Goal: Task Accomplishment & Management: Complete application form

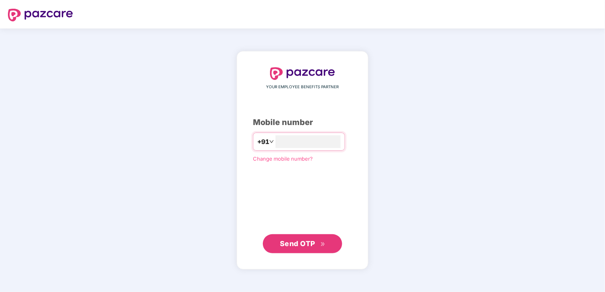
type input "**********"
click at [308, 249] on button "Send OTP" at bounding box center [302, 243] width 79 height 19
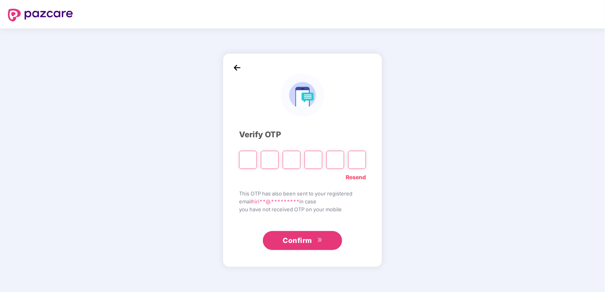
type input "*"
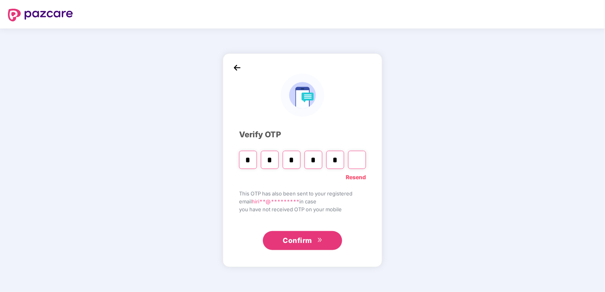
type input "*"
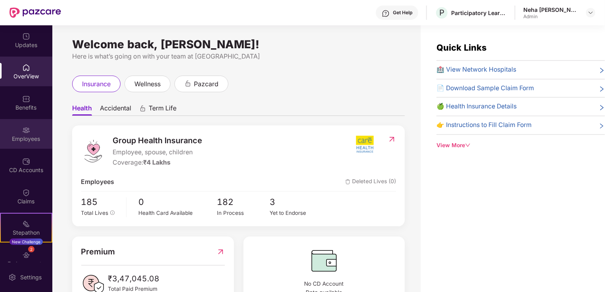
click at [28, 134] on div "Employees" at bounding box center [26, 134] width 52 height 30
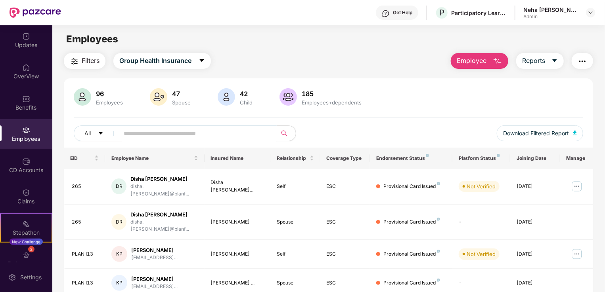
click at [137, 131] on input "text" at bounding box center [195, 134] width 142 height 12
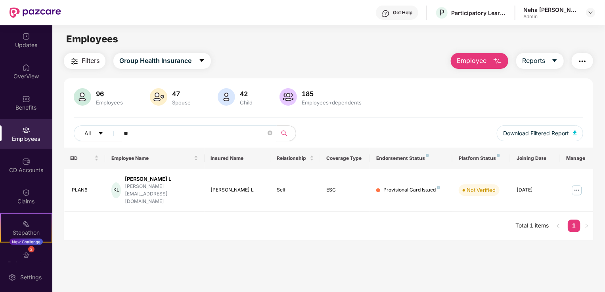
type input "*"
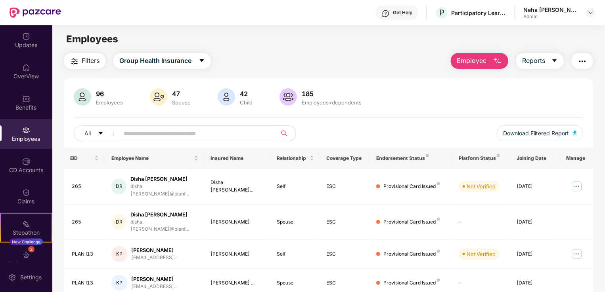
click at [487, 63] on button "Employee" at bounding box center [479, 61] width 57 height 16
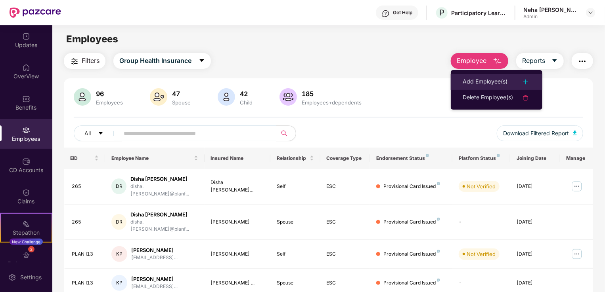
click at [481, 80] on div "Add Employee(s)" at bounding box center [484, 82] width 45 height 10
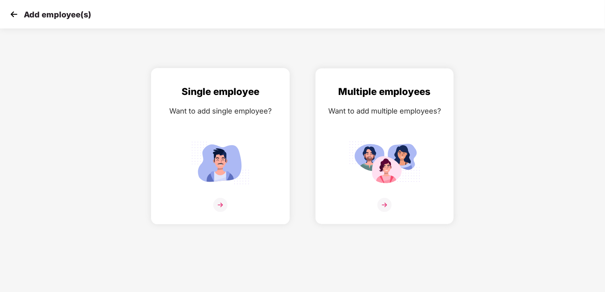
click at [222, 202] on img at bounding box center [220, 205] width 14 height 14
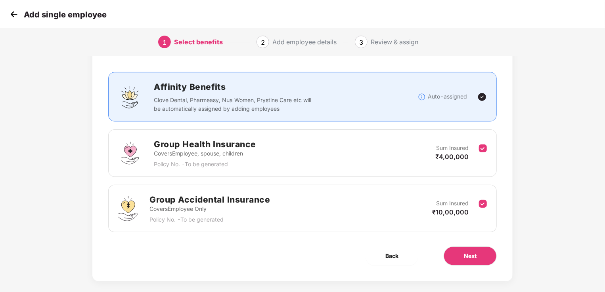
scroll to position [46, 0]
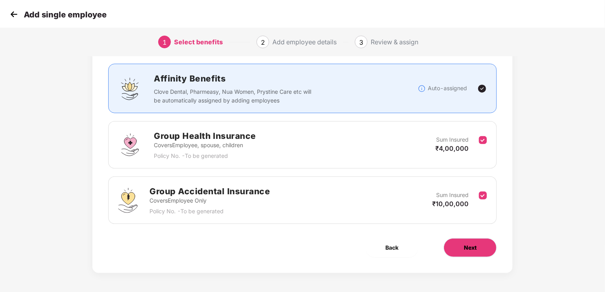
click at [472, 252] on button "Next" at bounding box center [469, 248] width 53 height 19
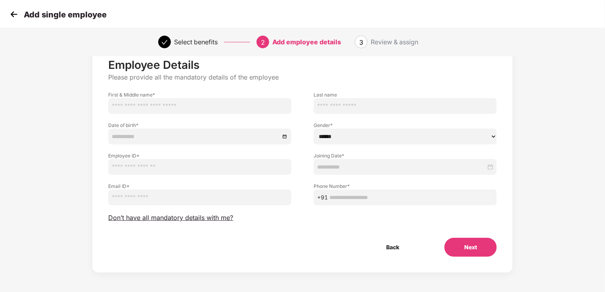
scroll to position [0, 0]
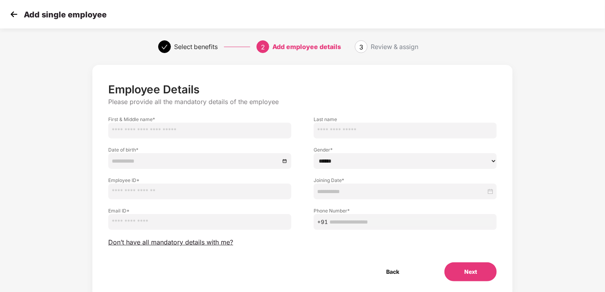
click at [14, 15] on img at bounding box center [14, 14] width 12 height 12
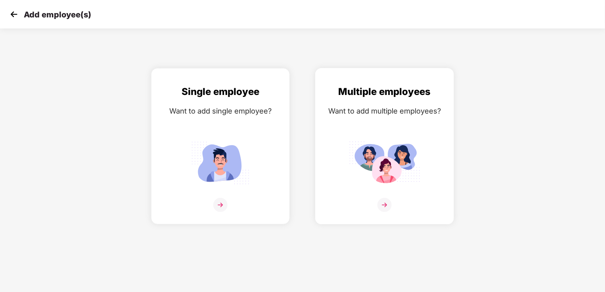
click at [384, 201] on img at bounding box center [384, 205] width 14 height 14
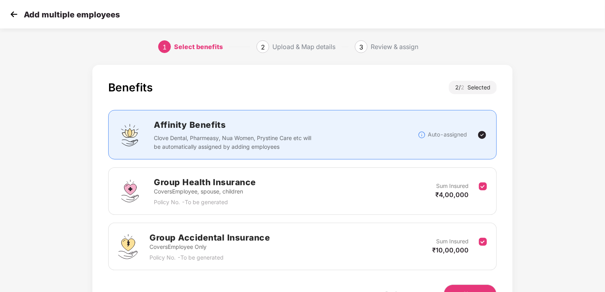
scroll to position [46, 0]
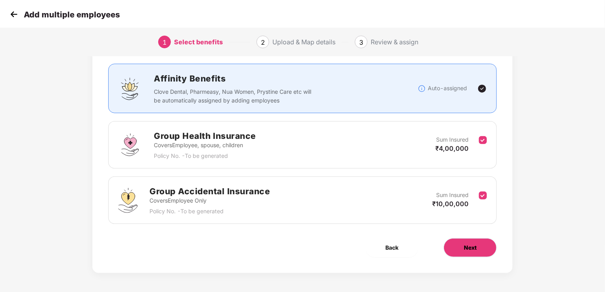
click at [464, 253] on button "Next" at bounding box center [469, 248] width 53 height 19
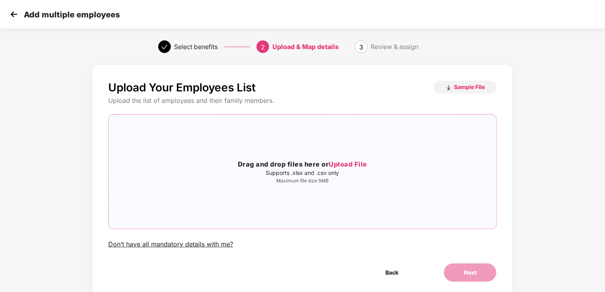
click at [353, 164] on span "Upload File" at bounding box center [347, 164] width 38 height 8
click at [458, 90] on span "Sample File" at bounding box center [469, 87] width 31 height 8
click at [350, 170] on h3 "Drag and drop files here or Upload File" at bounding box center [303, 165] width 388 height 10
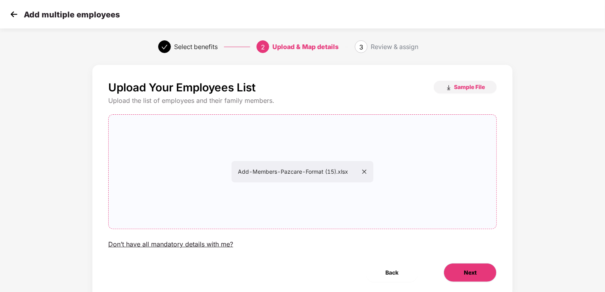
click at [464, 274] on span "Next" at bounding box center [470, 273] width 13 height 9
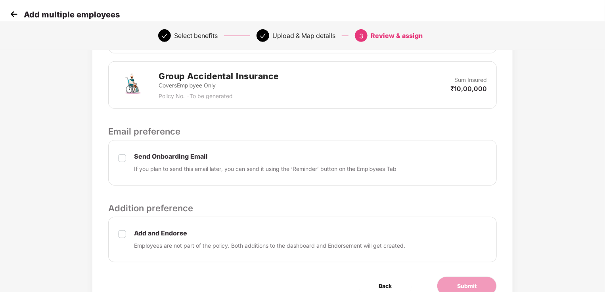
scroll to position [243, 0]
click at [118, 147] on div "Send Onboarding Email If you plan to send this email later, you can send it usi…" at bounding box center [302, 162] width 388 height 46
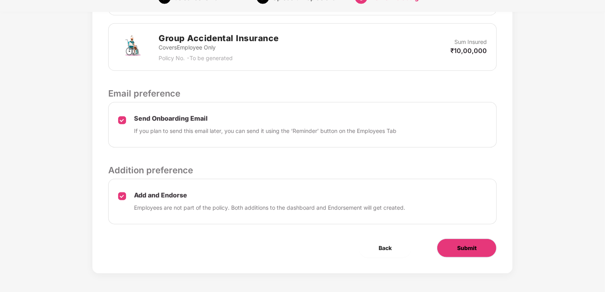
click at [456, 248] on button "Submit" at bounding box center [467, 248] width 60 height 19
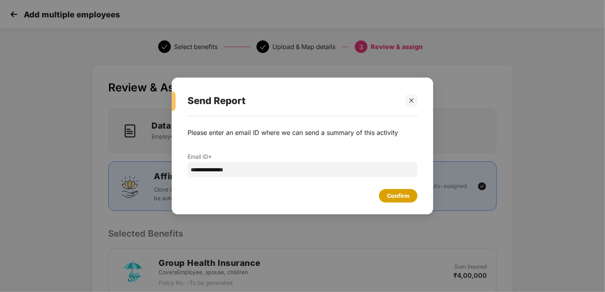
click at [397, 201] on div "Confirm" at bounding box center [398, 195] width 38 height 13
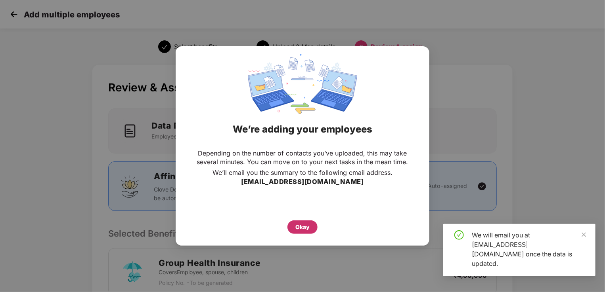
click at [294, 226] on div "Okay" at bounding box center [302, 227] width 30 height 13
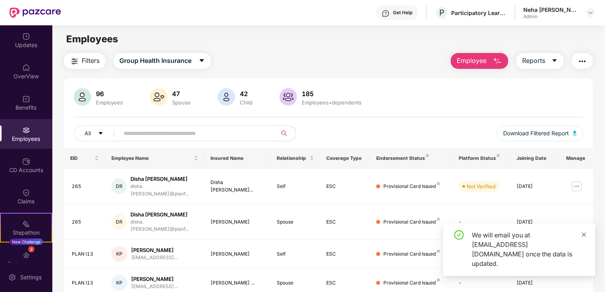
click at [583, 237] on icon "close" at bounding box center [584, 235] width 4 height 4
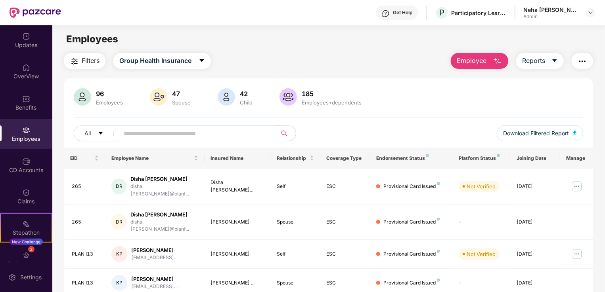
click at [472, 61] on span "Employee" at bounding box center [471, 61] width 30 height 10
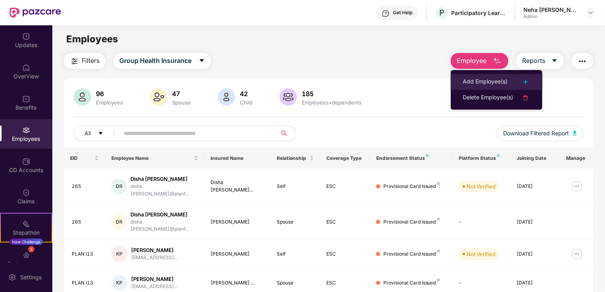
click at [477, 82] on div "Add Employee(s)" at bounding box center [484, 82] width 45 height 10
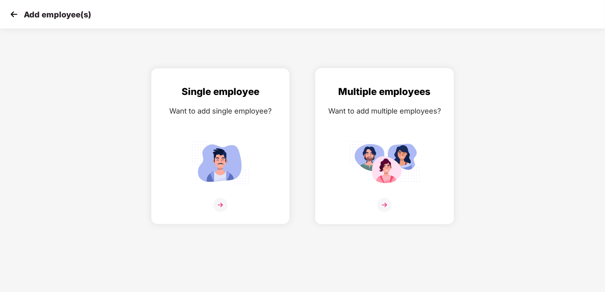
click at [389, 196] on div "Multiple employees Want to add multiple employees?" at bounding box center [384, 153] width 122 height 138
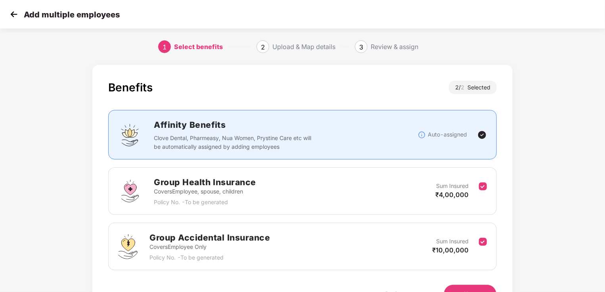
scroll to position [46, 0]
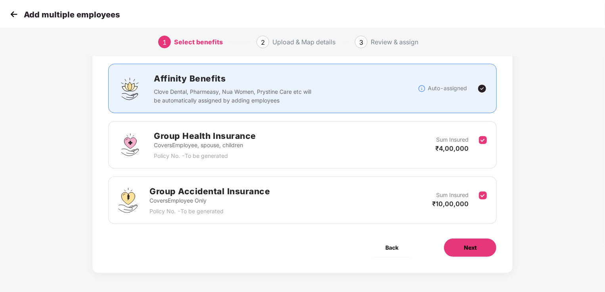
click at [473, 248] on span "Next" at bounding box center [470, 248] width 13 height 9
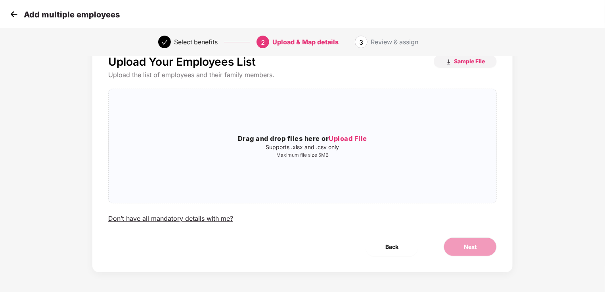
scroll to position [0, 0]
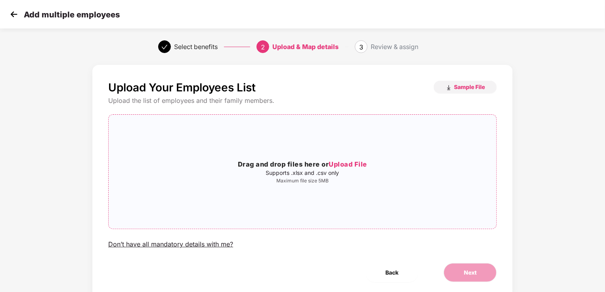
click at [348, 167] on span "Upload File" at bounding box center [347, 164] width 38 height 8
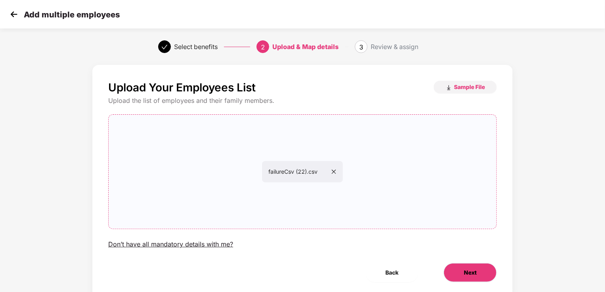
click at [468, 272] on span "Next" at bounding box center [470, 273] width 13 height 9
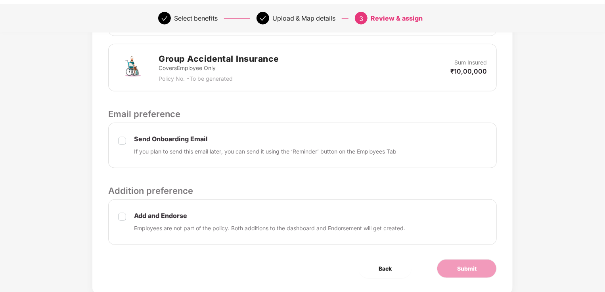
scroll to position [267, 0]
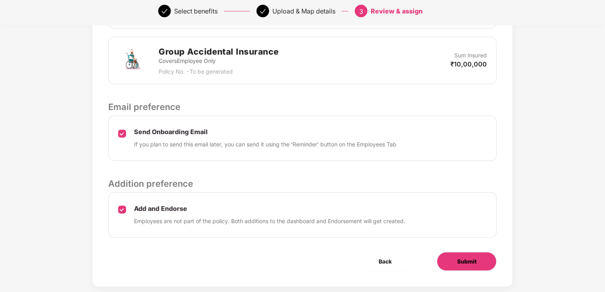
click at [458, 264] on span "Submit" at bounding box center [466, 262] width 19 height 9
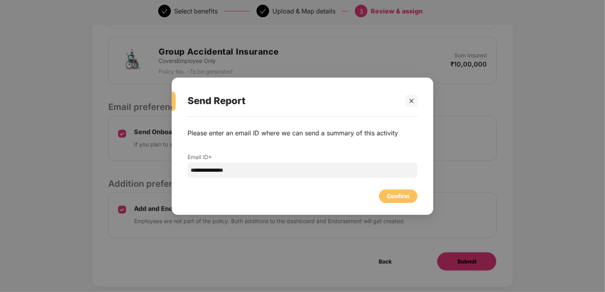
scroll to position [0, 0]
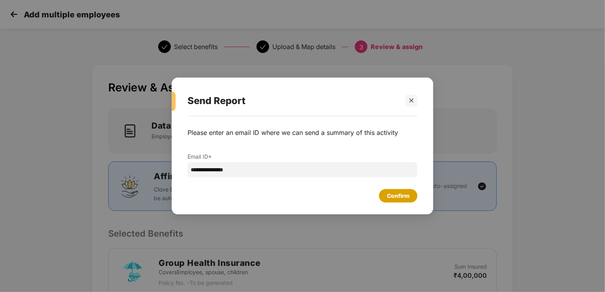
click at [398, 197] on div "Confirm" at bounding box center [398, 196] width 23 height 9
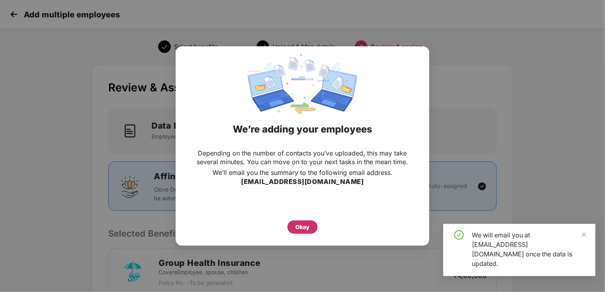
click at [306, 227] on div "Okay" at bounding box center [302, 227] width 14 height 9
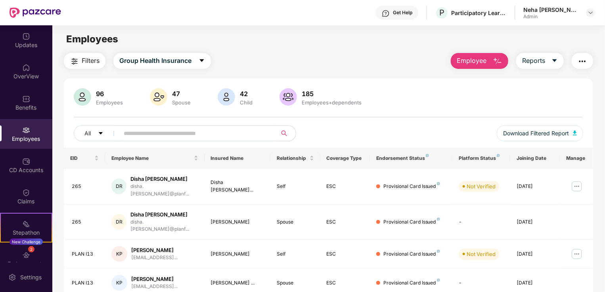
click at [467, 59] on span "Employee" at bounding box center [471, 61] width 30 height 10
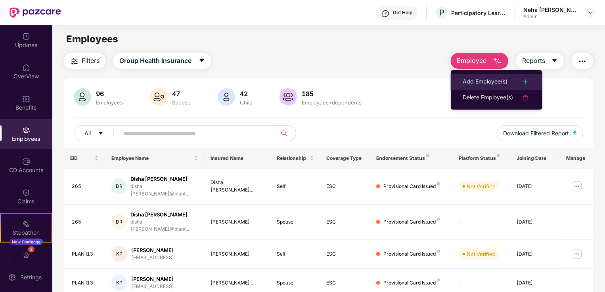
click at [471, 79] on div "Add Employee(s)" at bounding box center [484, 82] width 45 height 10
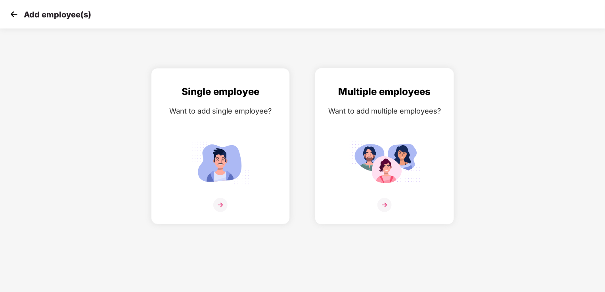
click at [383, 202] on img at bounding box center [384, 205] width 14 height 14
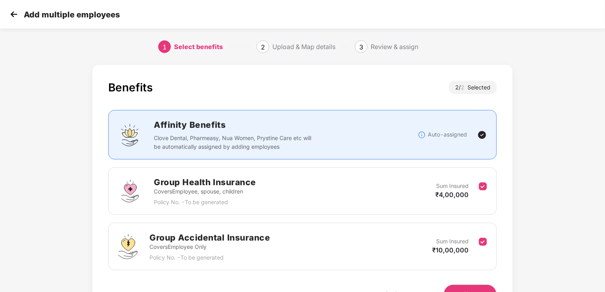
scroll to position [46, 0]
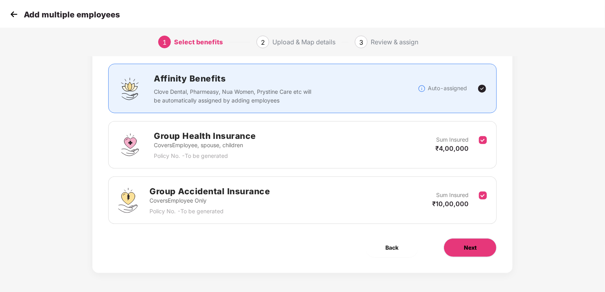
click at [478, 246] on button "Next" at bounding box center [469, 248] width 53 height 19
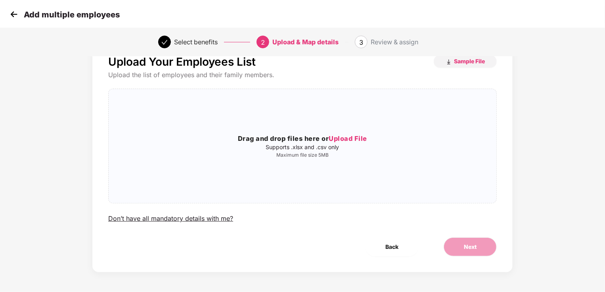
scroll to position [0, 0]
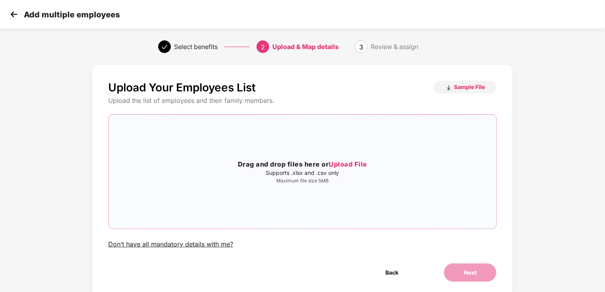
click at [355, 165] on span "Upload File" at bounding box center [347, 164] width 38 height 8
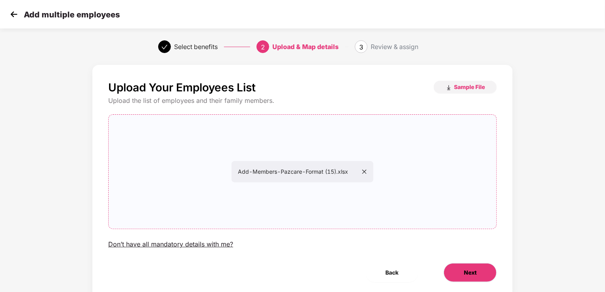
click at [472, 275] on span "Next" at bounding box center [470, 273] width 13 height 9
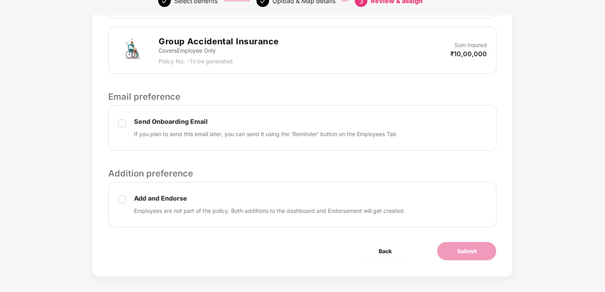
scroll to position [281, 0]
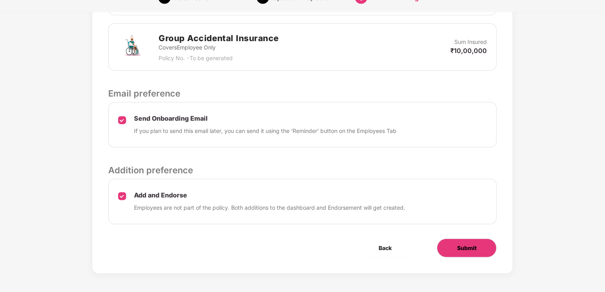
click at [467, 250] on span "Submit" at bounding box center [466, 248] width 19 height 9
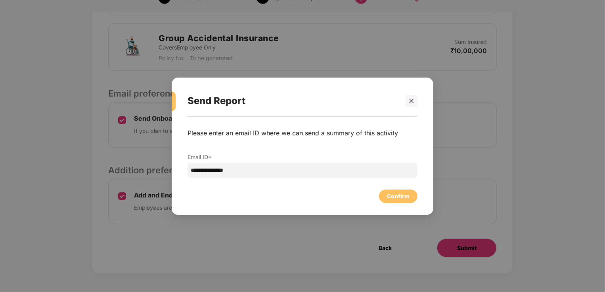
scroll to position [0, 0]
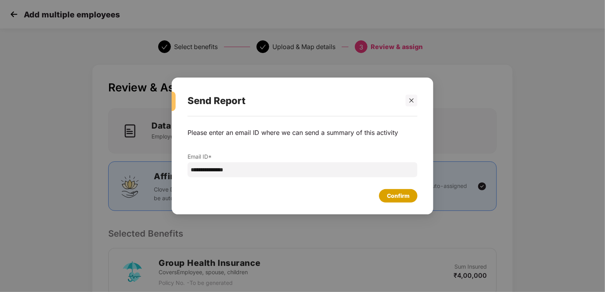
click at [400, 202] on div "Confirm" at bounding box center [398, 195] width 38 height 13
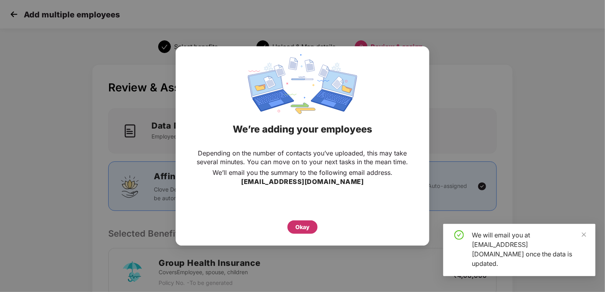
click at [298, 228] on div "Okay" at bounding box center [302, 227] width 14 height 9
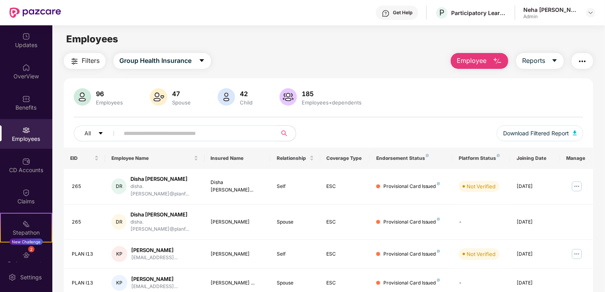
click at [167, 137] on input "text" at bounding box center [195, 134] width 142 height 12
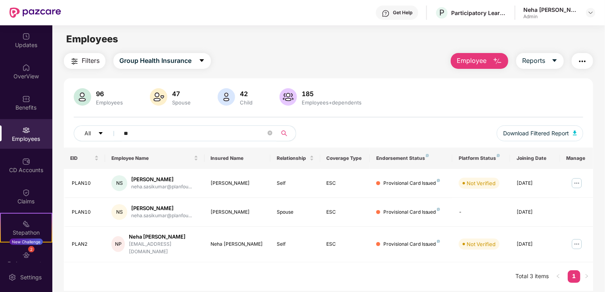
type input "*"
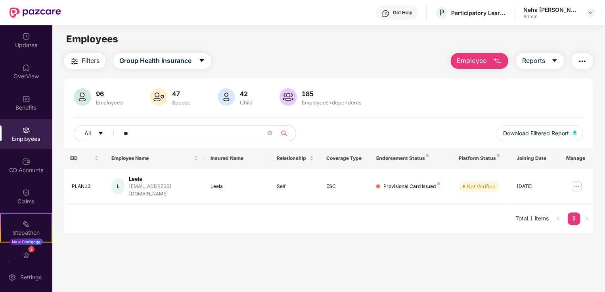
type input "*"
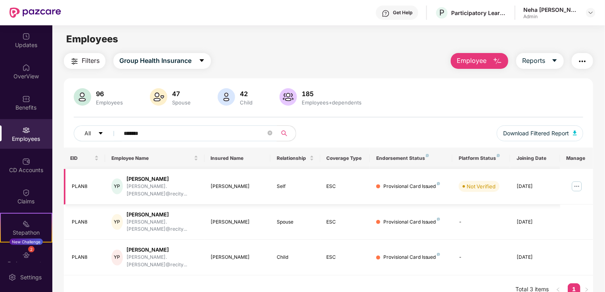
type input "*******"
click at [575, 182] on img at bounding box center [576, 186] width 13 height 13
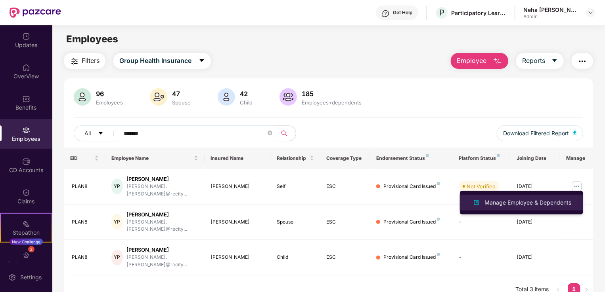
click at [555, 199] on div "Manage Employee & Dependents" at bounding box center [528, 203] width 90 height 9
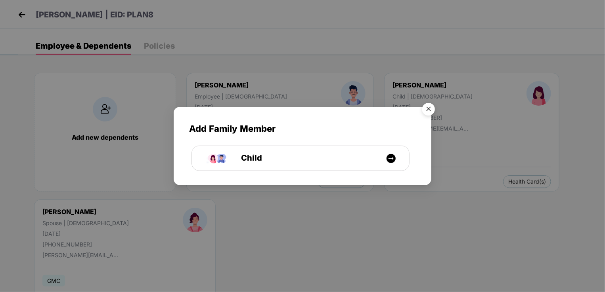
click at [429, 107] on img "Close" at bounding box center [428, 110] width 22 height 22
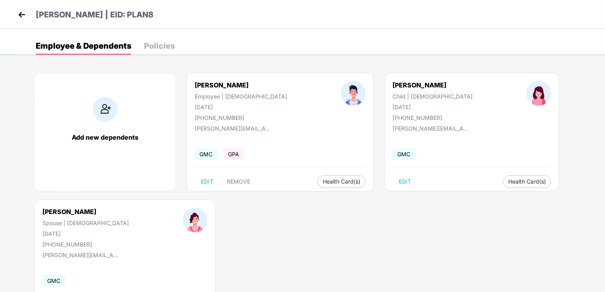
scroll to position [32, 0]
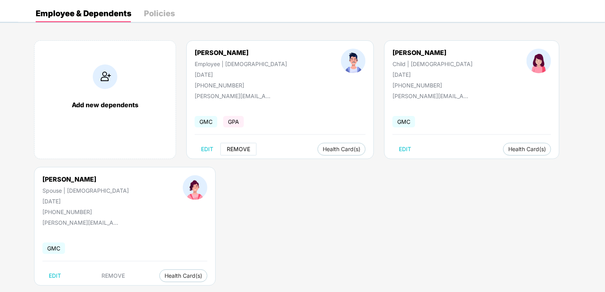
click at [233, 146] on span "REMOVE" at bounding box center [238, 149] width 23 height 6
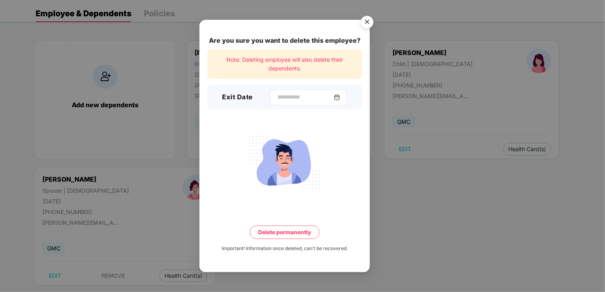
click at [340, 98] on img at bounding box center [337, 97] width 6 height 6
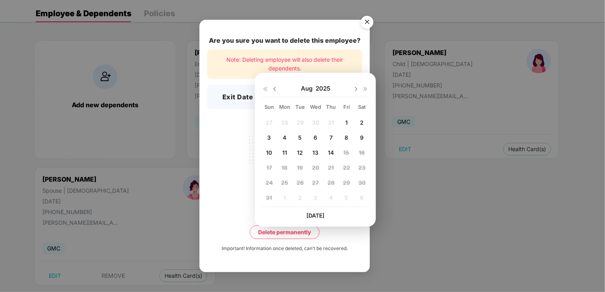
click at [276, 90] on img at bounding box center [274, 89] width 6 height 6
click at [329, 180] on span "31" at bounding box center [331, 183] width 6 height 7
type input "**********"
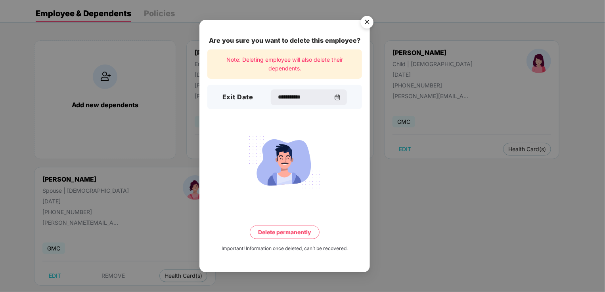
click at [299, 233] on button "Delete permanently" at bounding box center [285, 232] width 70 height 13
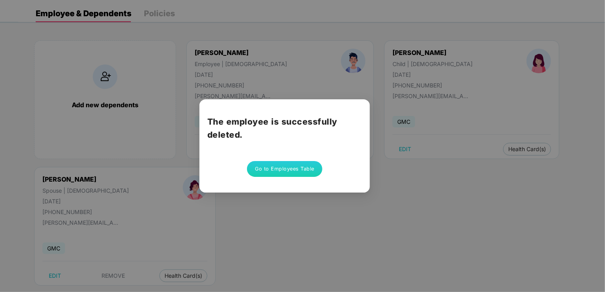
click at [302, 174] on button "Go to Employees Table" at bounding box center [284, 169] width 75 height 16
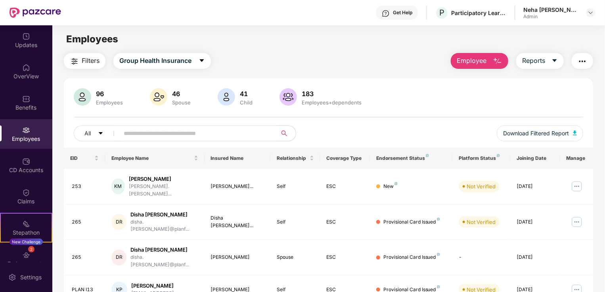
click at [157, 132] on input "text" at bounding box center [195, 134] width 142 height 12
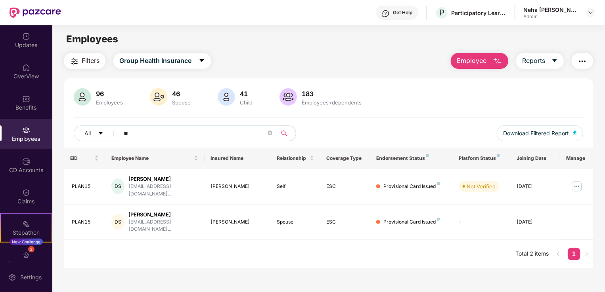
type input "*"
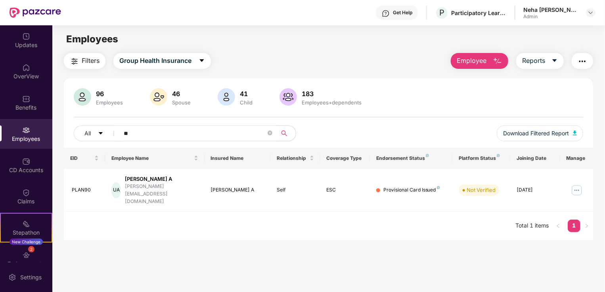
type input "*"
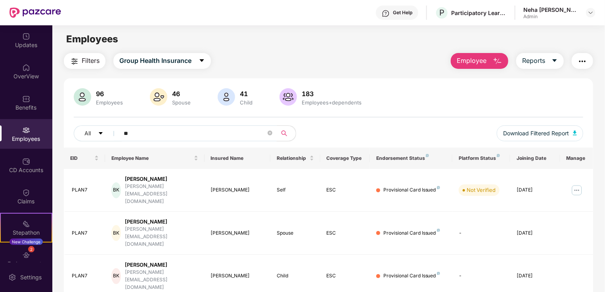
type input "*"
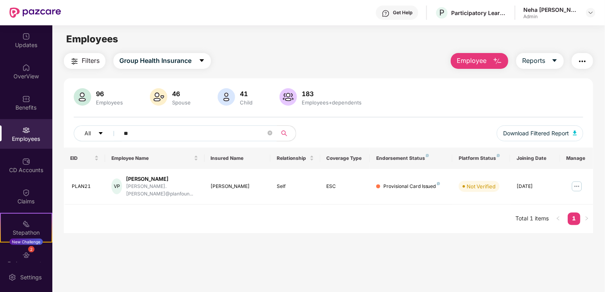
type input "*"
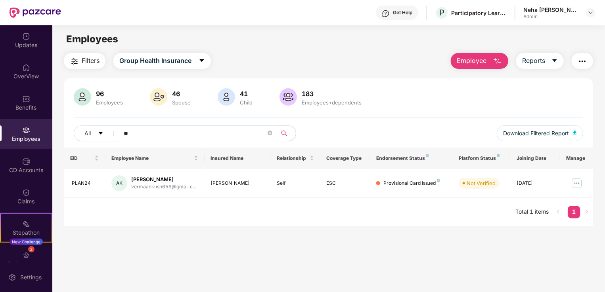
type input "*"
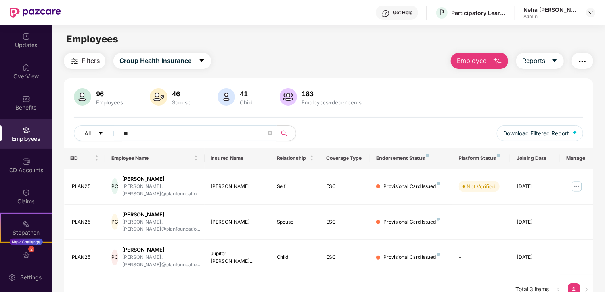
type input "*"
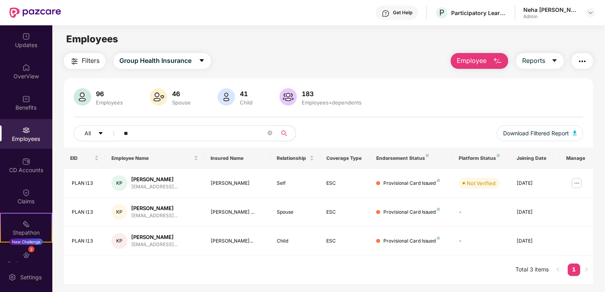
type input "*"
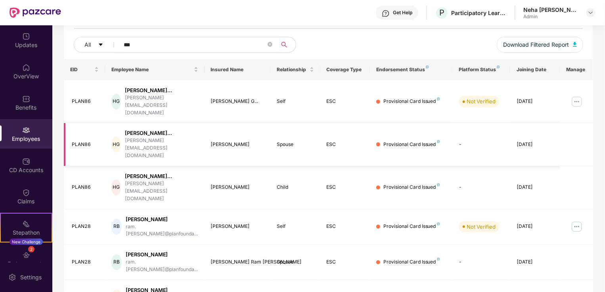
scroll to position [94, 0]
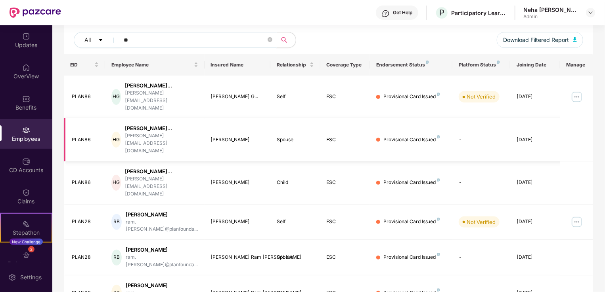
type input "*"
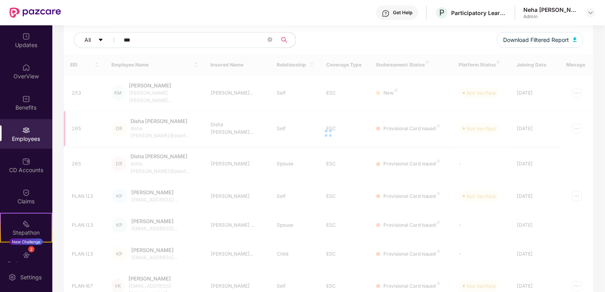
scroll to position [37, 0]
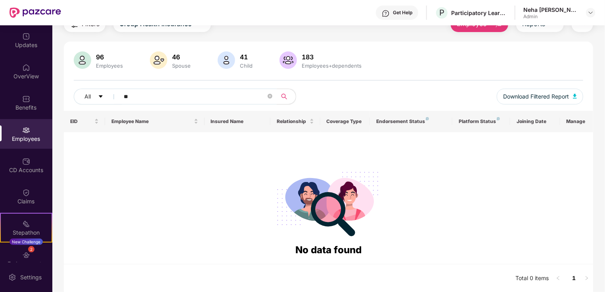
type input "*"
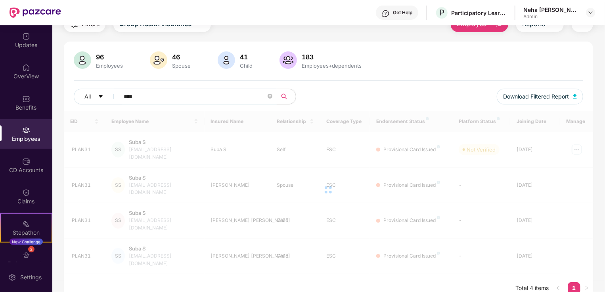
scroll to position [25, 0]
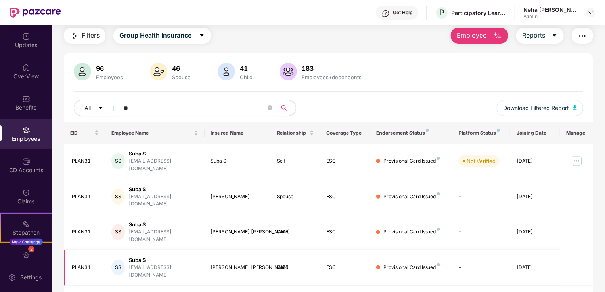
type input "*"
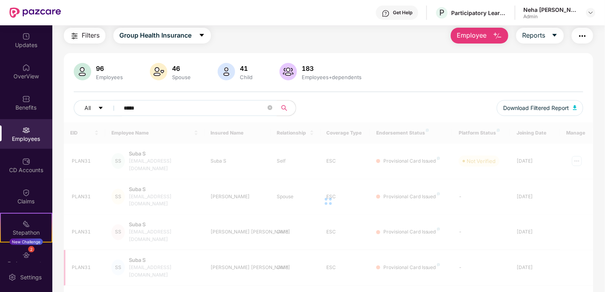
scroll to position [37, 0]
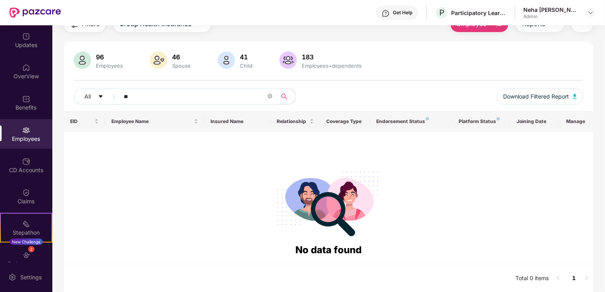
type input "*"
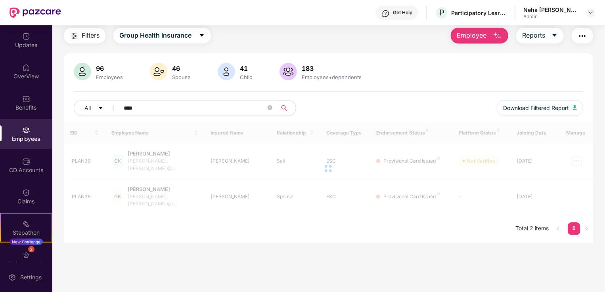
scroll to position [25, 0]
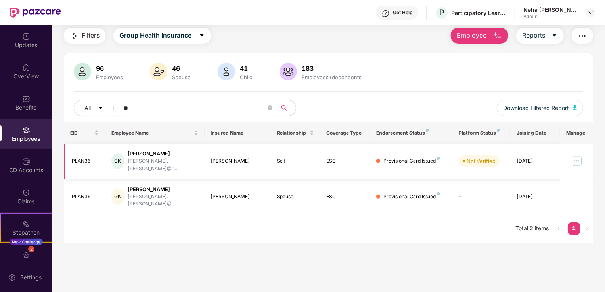
type input "*"
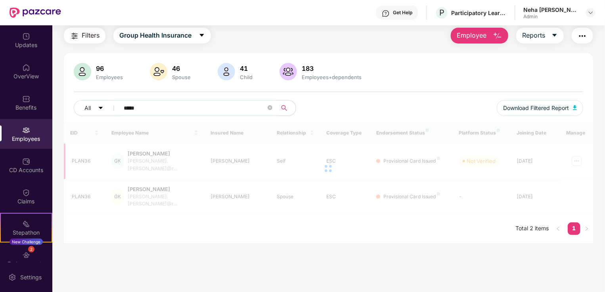
scroll to position [94, 0]
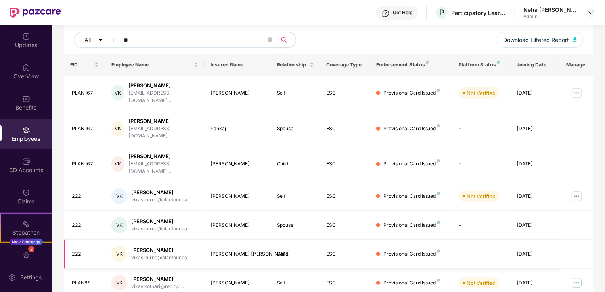
type input "*"
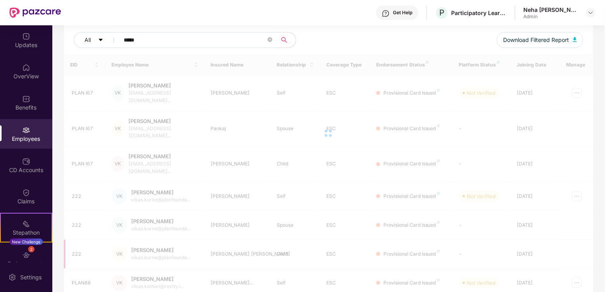
scroll to position [25, 0]
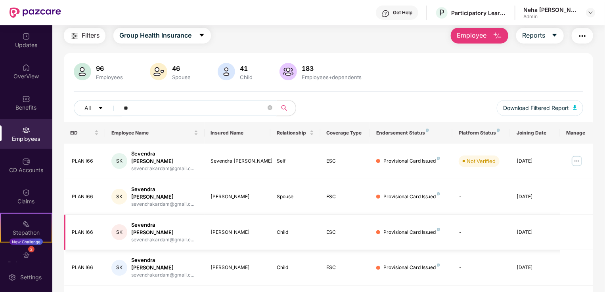
type input "*"
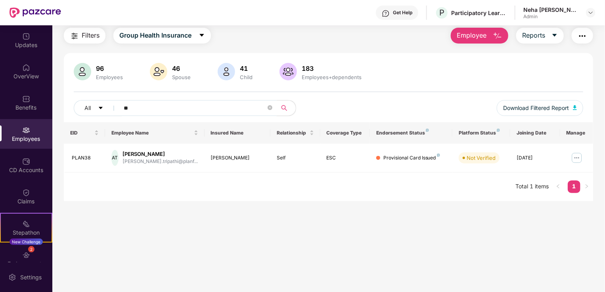
type input "*"
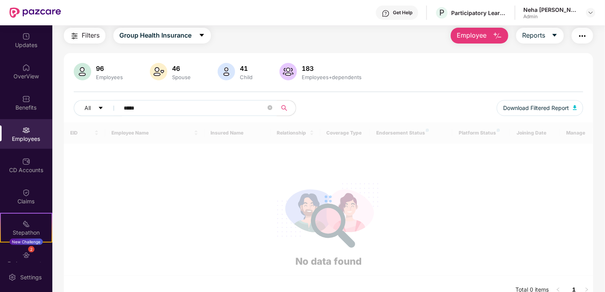
scroll to position [37, 0]
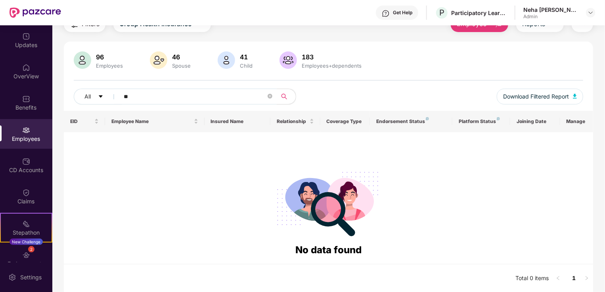
type input "*"
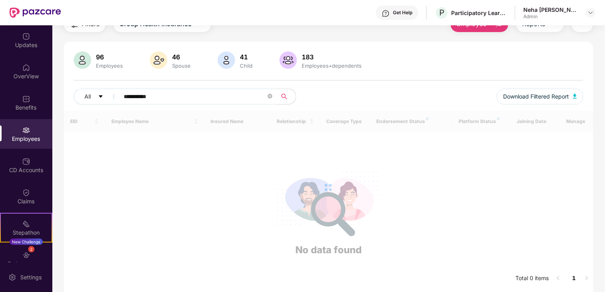
scroll to position [25, 0]
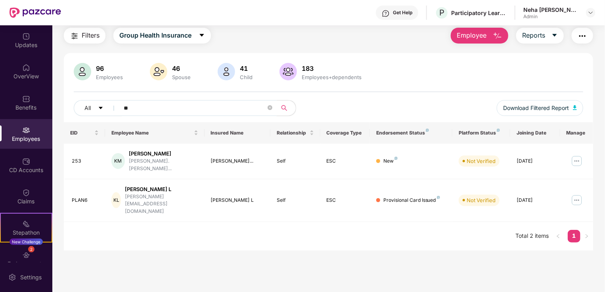
type input "*"
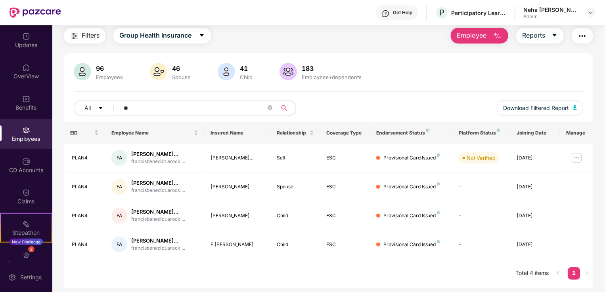
type input "*"
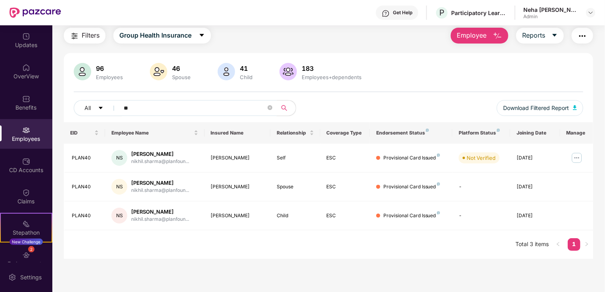
type input "*"
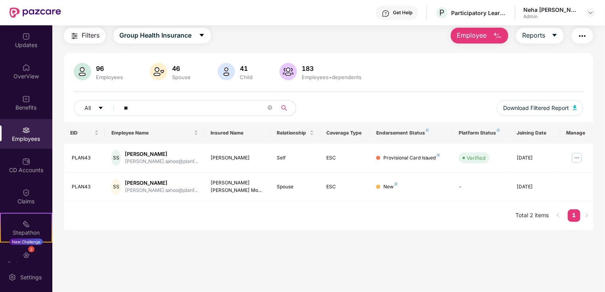
type input "*"
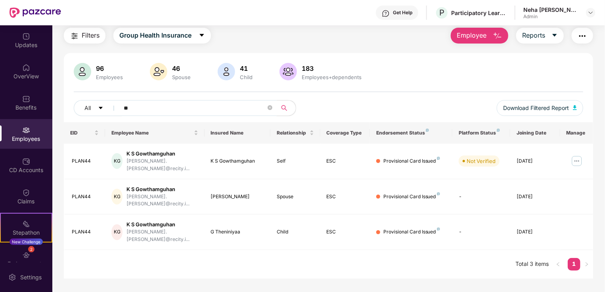
type input "*"
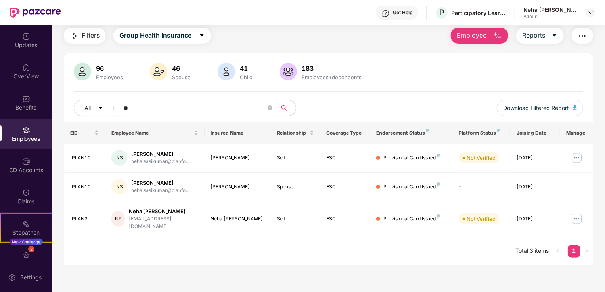
type input "*"
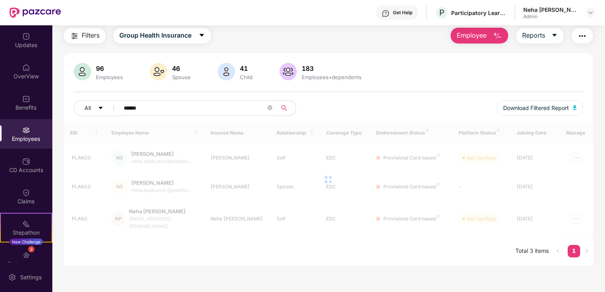
scroll to position [37, 0]
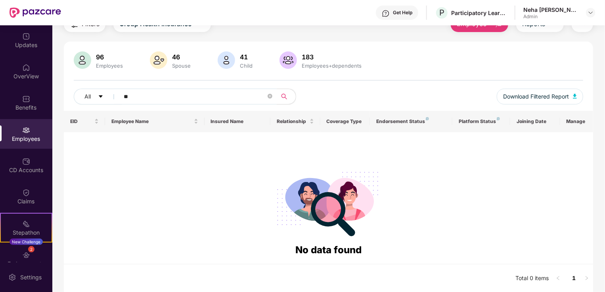
type input "*"
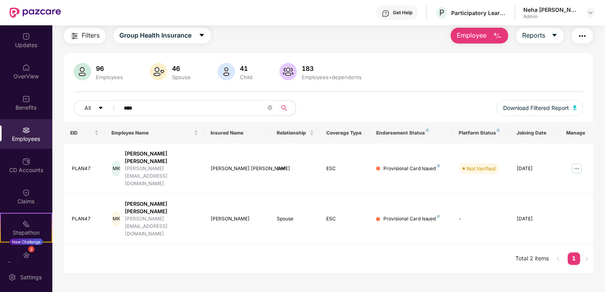
scroll to position [25, 0]
type input "*"
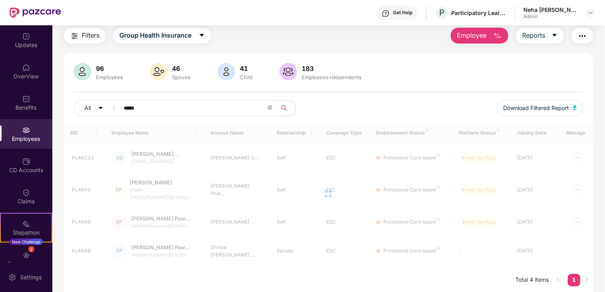
scroll to position [27, 0]
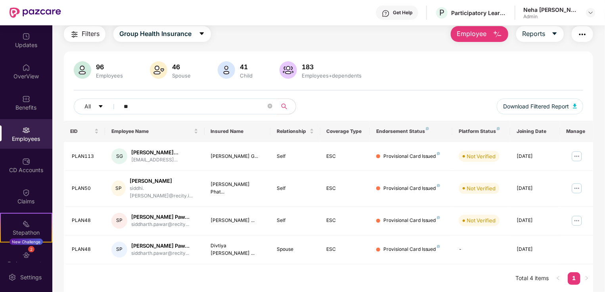
type input "*"
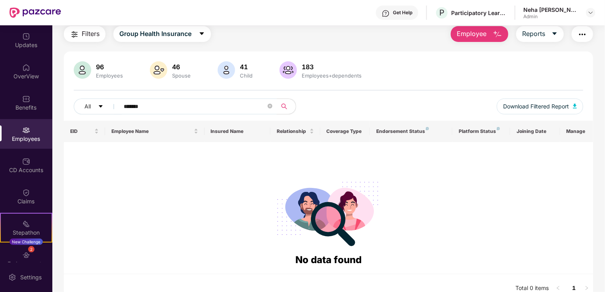
scroll to position [37, 0]
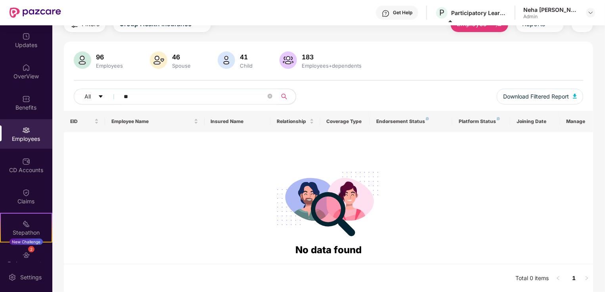
type input "*"
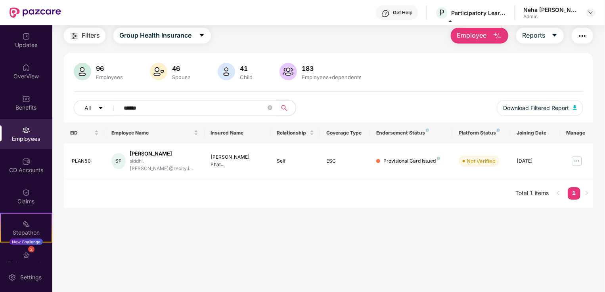
scroll to position [25, 0]
click at [281, 258] on main "Employees Filters Group Health Insurance Employee Reports 96 Employees 46 Spous…" at bounding box center [328, 146] width 552 height 292
click at [165, 105] on input "******" at bounding box center [195, 108] width 142 height 12
type input "*"
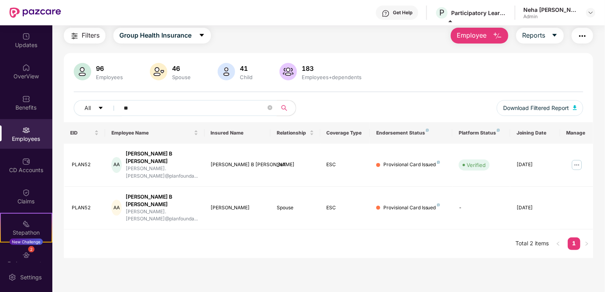
type input "*"
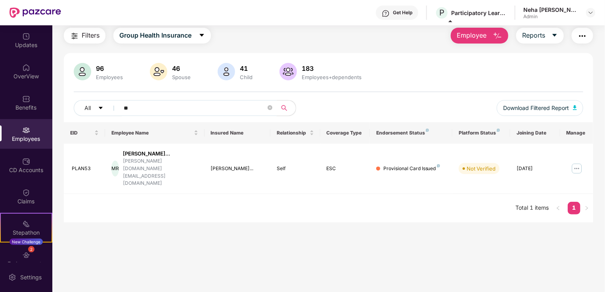
type input "*"
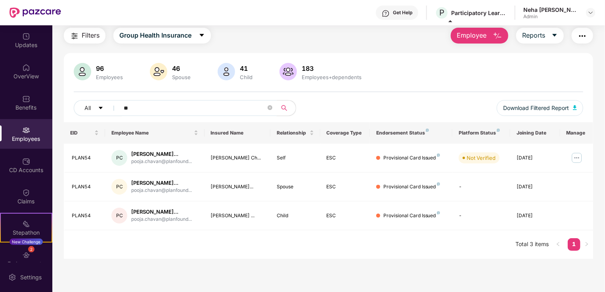
type input "*"
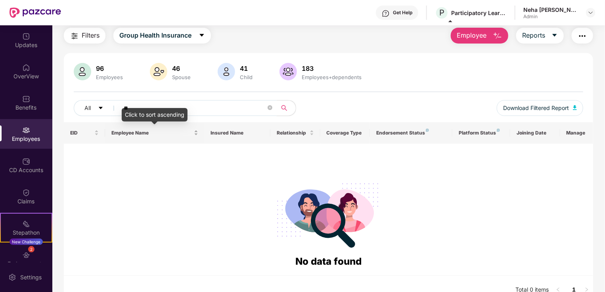
type input "*"
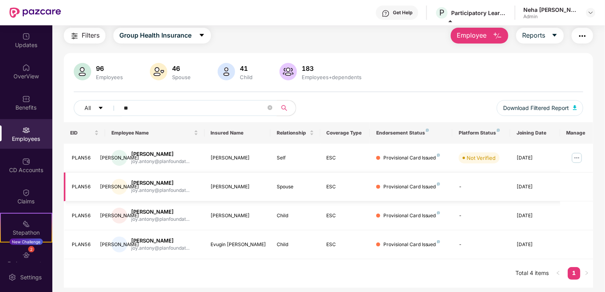
type input "*"
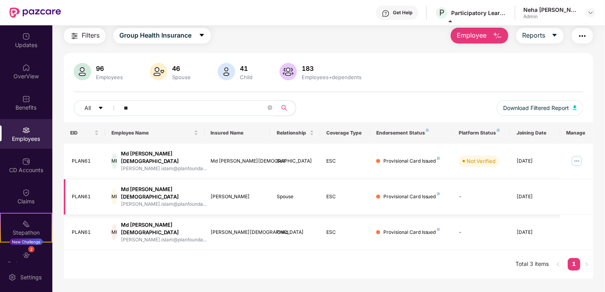
type input "*"
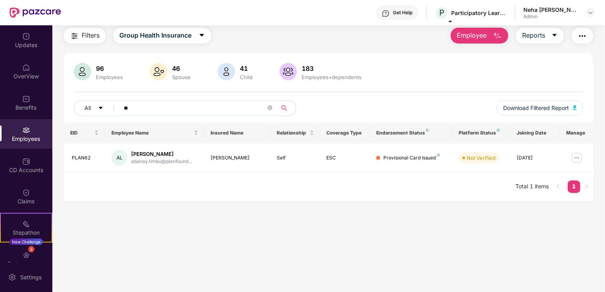
type input "*"
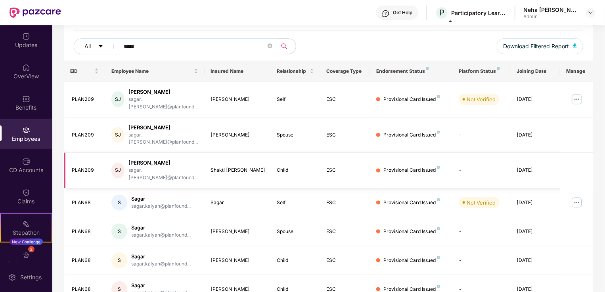
scroll to position [101, 0]
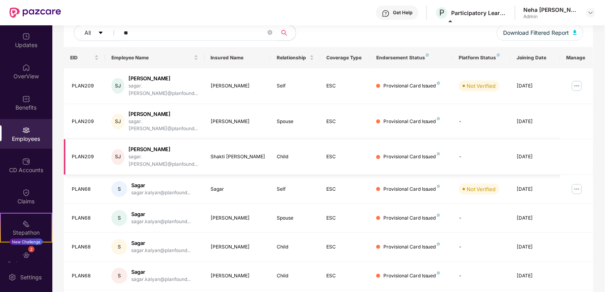
type input "*"
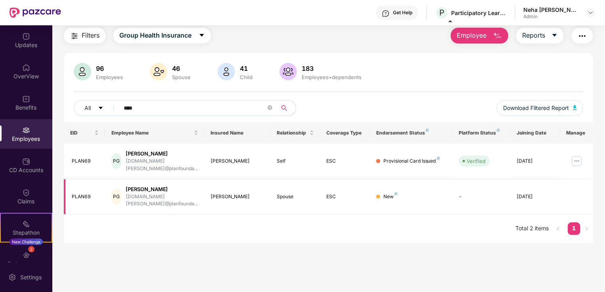
scroll to position [25, 0]
type input "*"
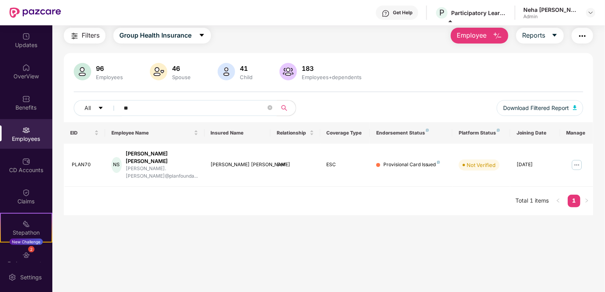
type input "*"
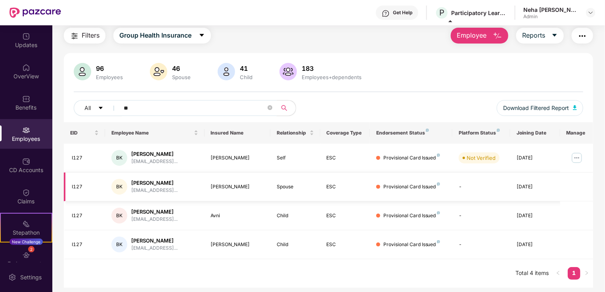
type input "*"
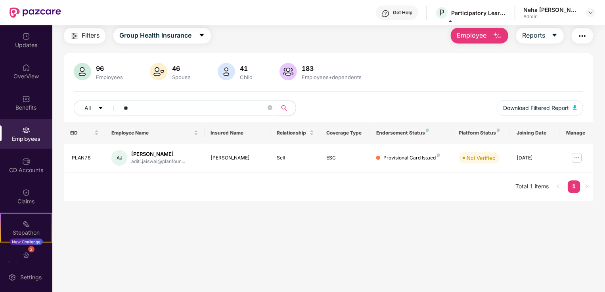
type input "*"
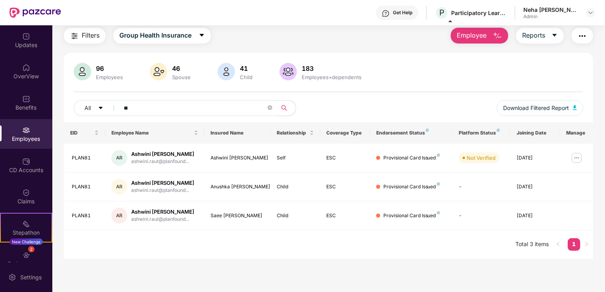
type input "*"
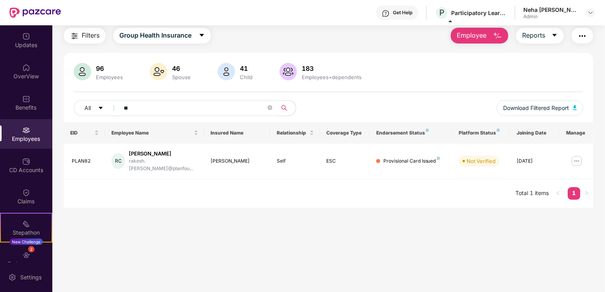
type input "*"
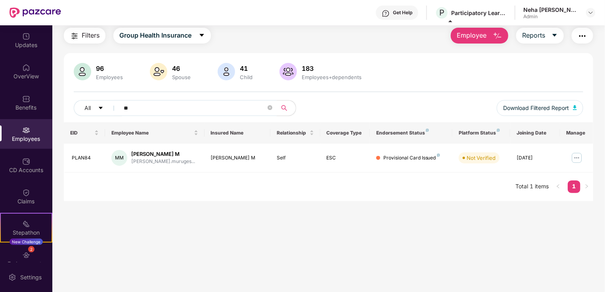
type input "*"
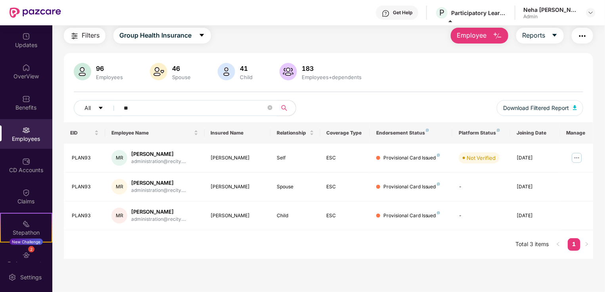
type input "*"
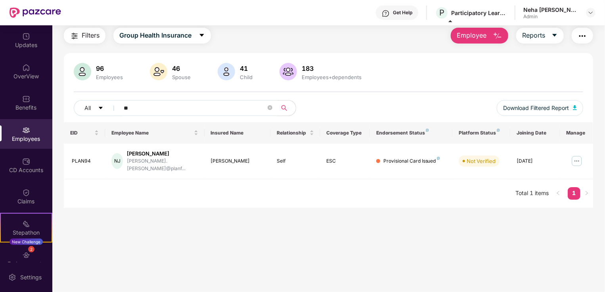
type input "*"
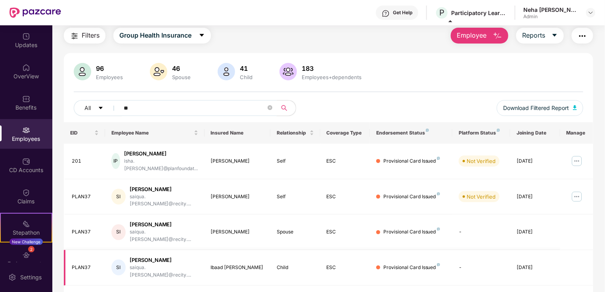
type input "*"
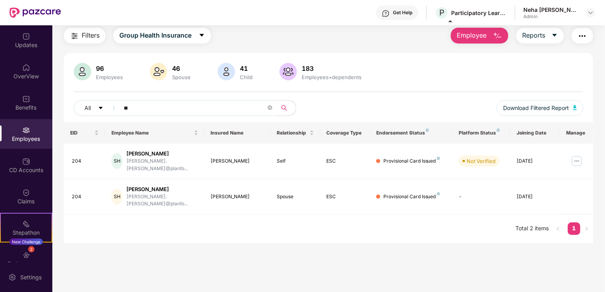
type input "*"
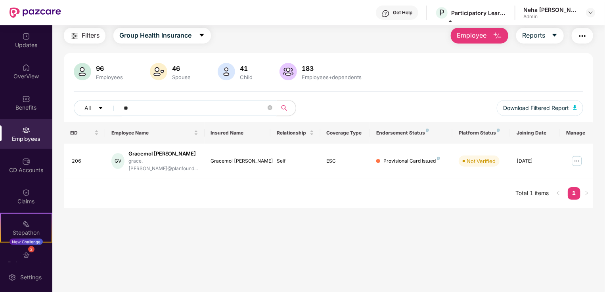
type input "*"
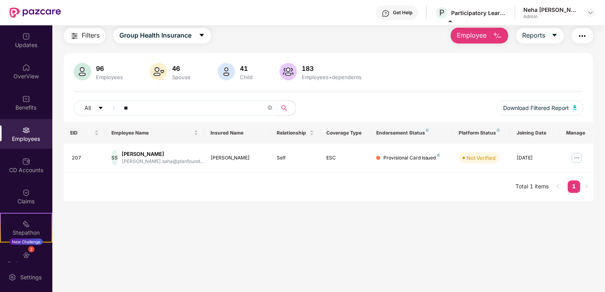
type input "*"
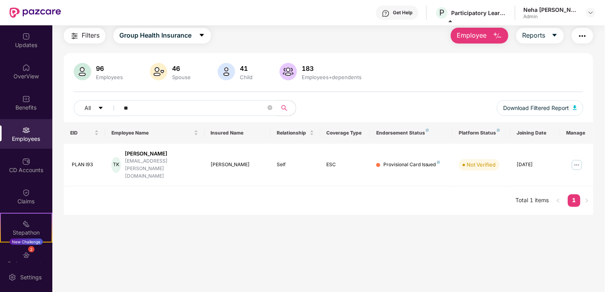
type input "*"
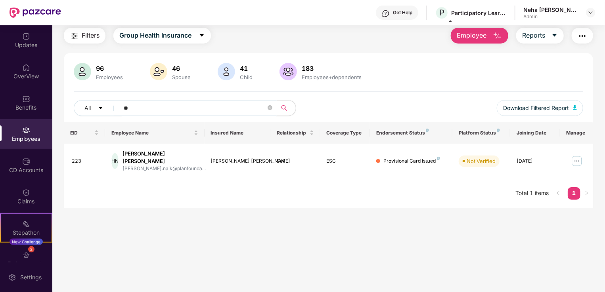
type input "*"
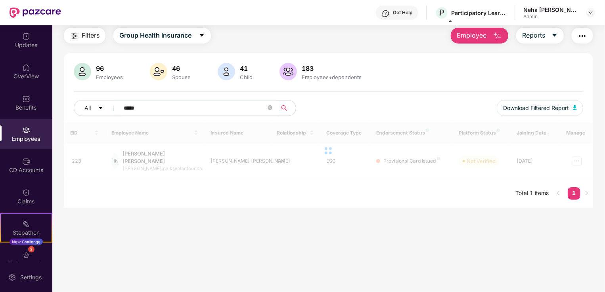
scroll to position [101, 0]
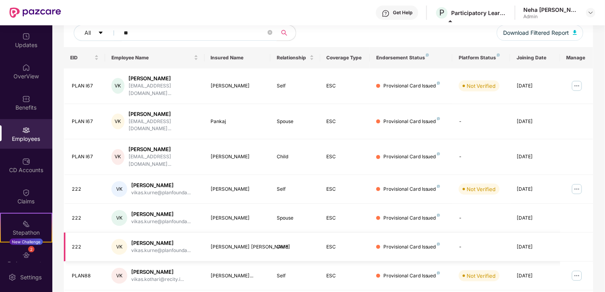
type input "*"
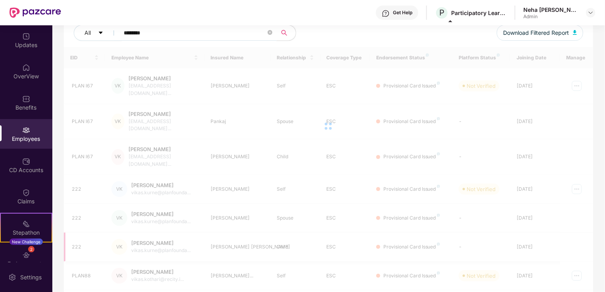
scroll to position [25, 0]
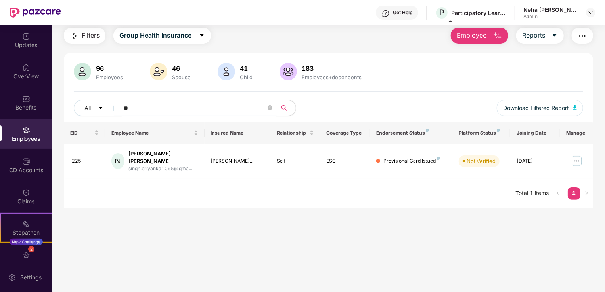
type input "*"
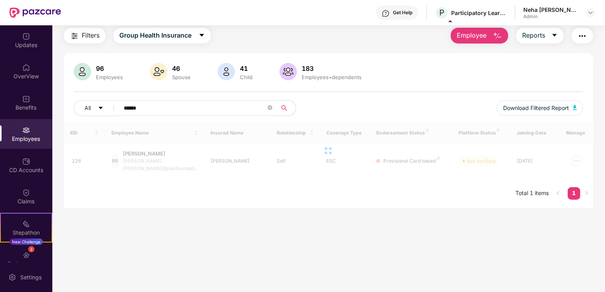
scroll to position [49, 0]
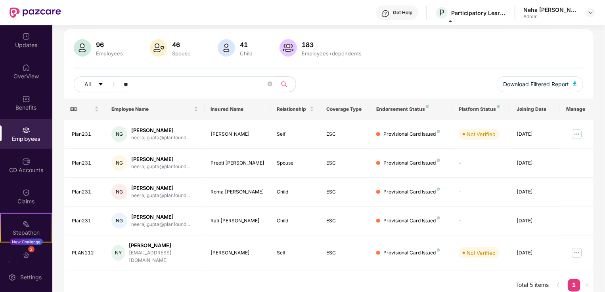
type input "*"
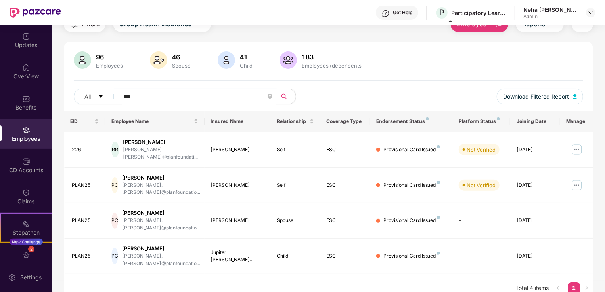
scroll to position [25, 0]
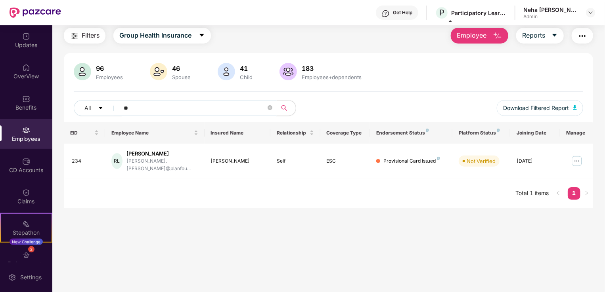
type input "*"
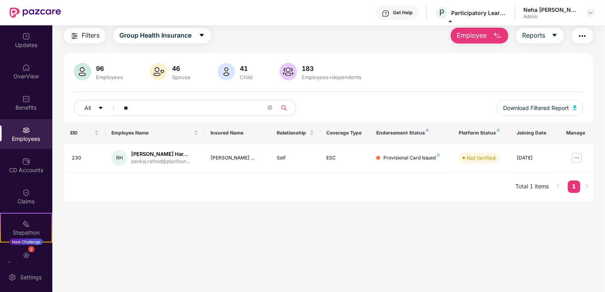
type input "*"
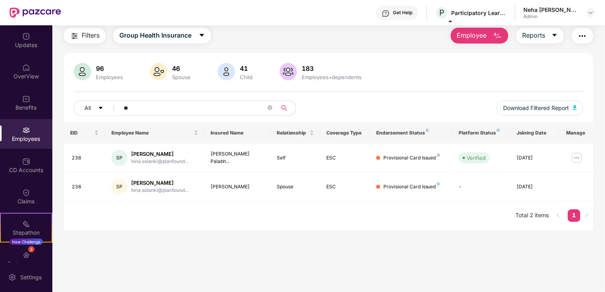
type input "*"
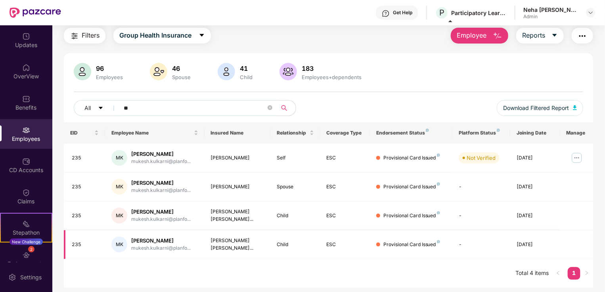
type input "*"
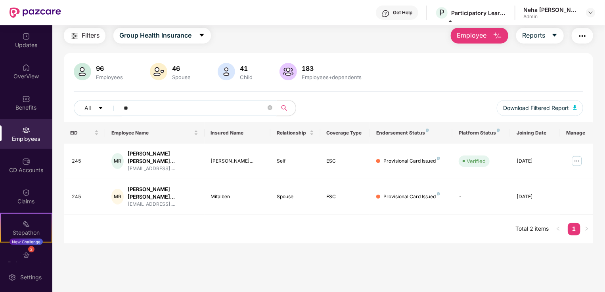
type input "*"
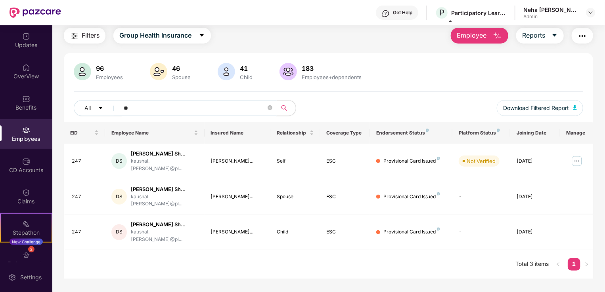
type input "*"
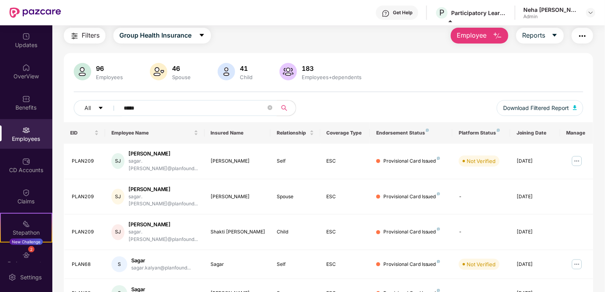
scroll to position [101, 0]
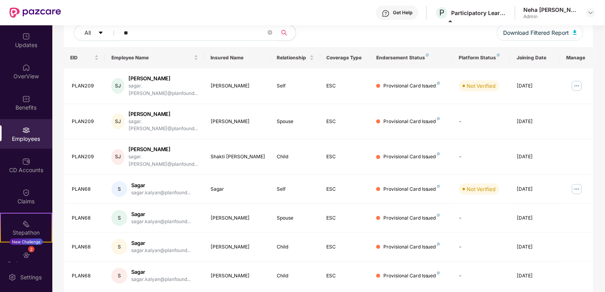
type input "*"
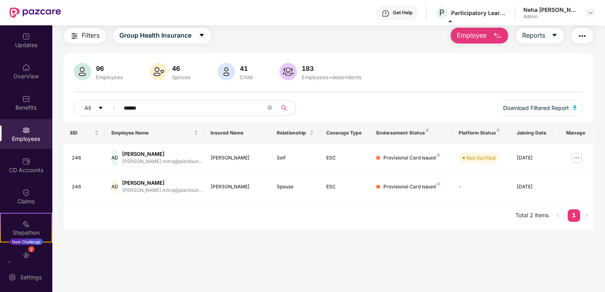
scroll to position [25, 0]
type input "*"
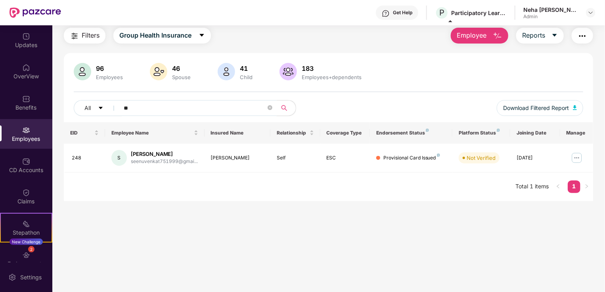
type input "*"
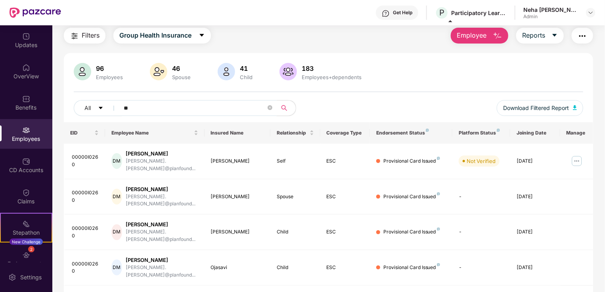
type input "*"
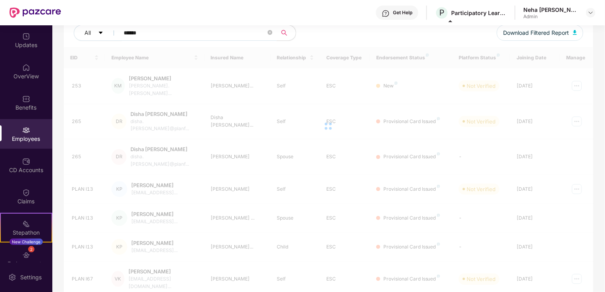
scroll to position [37, 0]
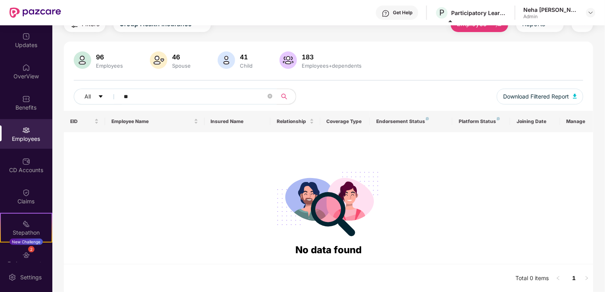
type input "*"
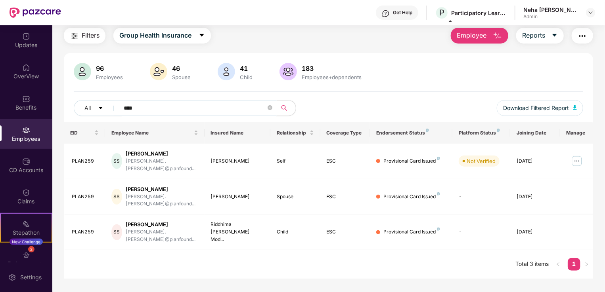
scroll to position [25, 0]
type input "*"
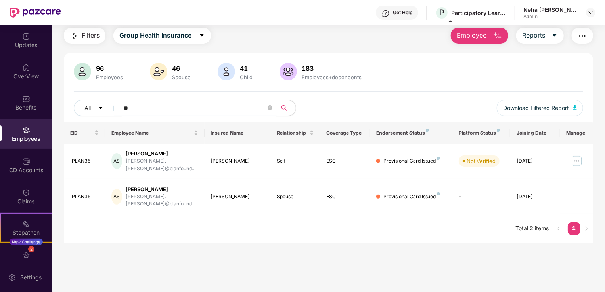
type input "*"
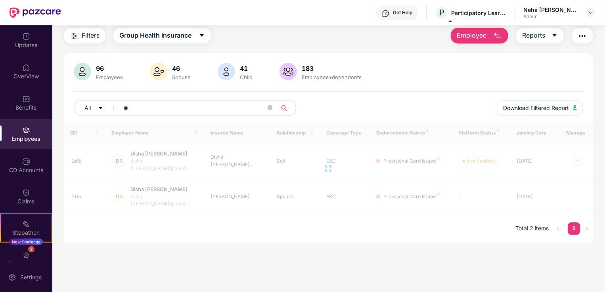
scroll to position [37, 0]
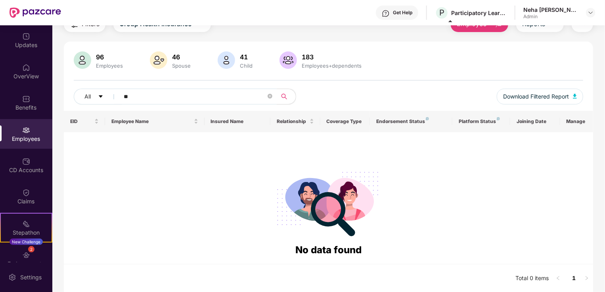
type input "*"
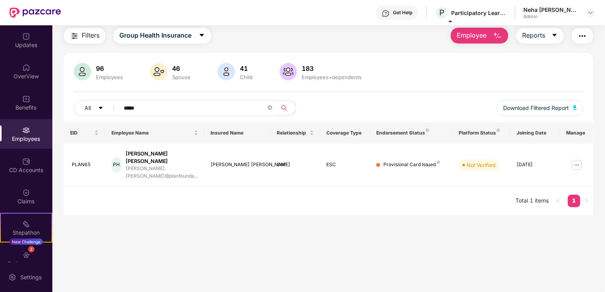
scroll to position [25, 0]
type input "*"
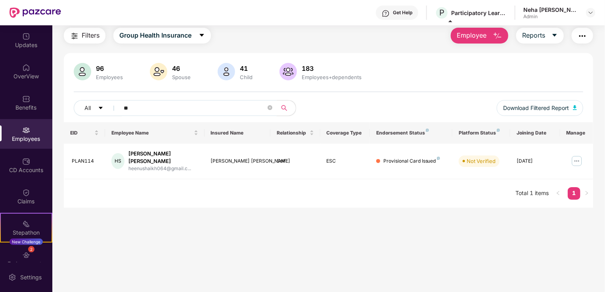
type input "*"
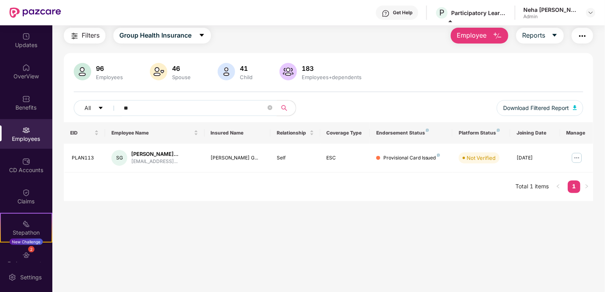
type input "*"
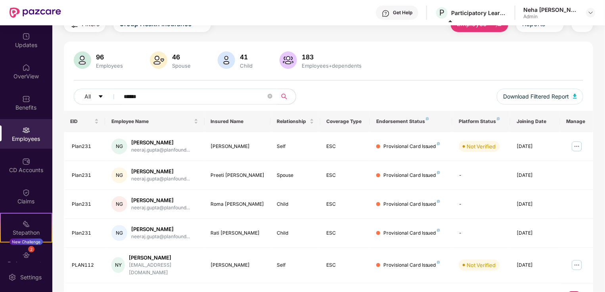
scroll to position [49, 0]
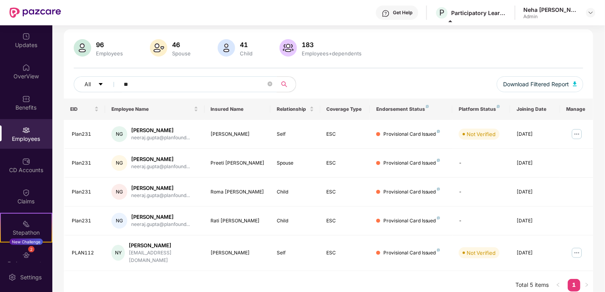
type input "*"
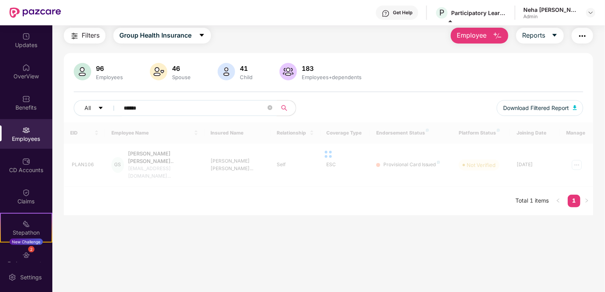
scroll to position [25, 0]
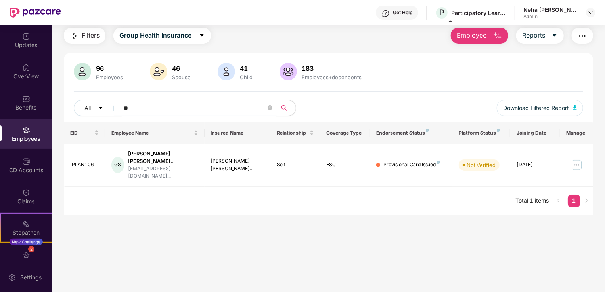
type input "*"
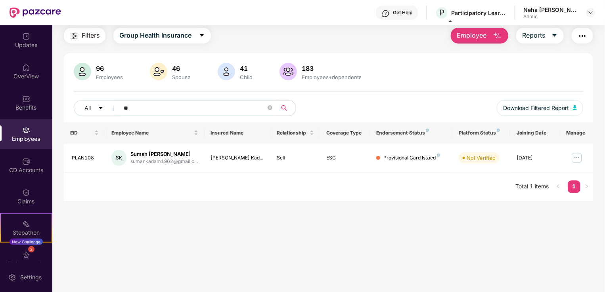
type input "*"
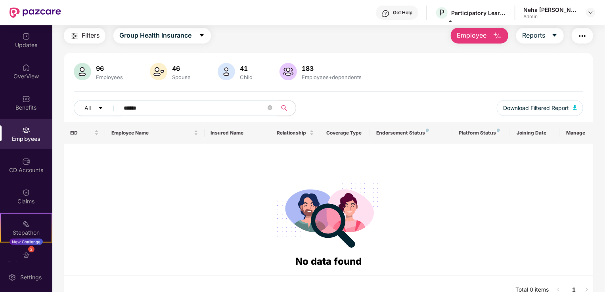
scroll to position [37, 0]
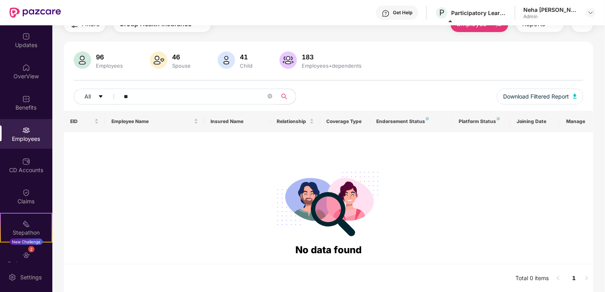
type input "*"
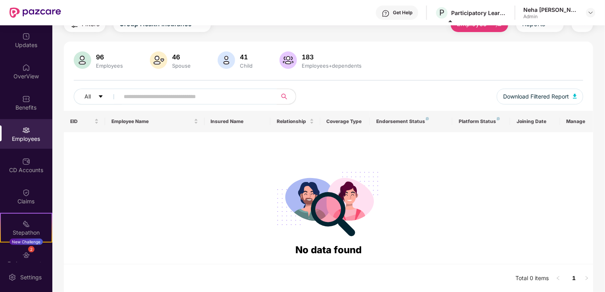
paste input "**********"
type input "*"
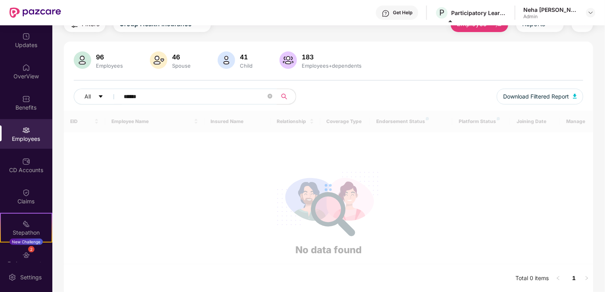
scroll to position [25, 0]
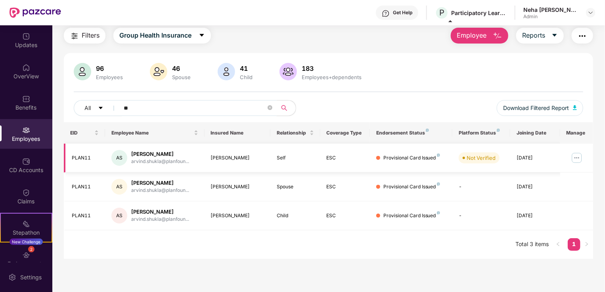
type input "*"
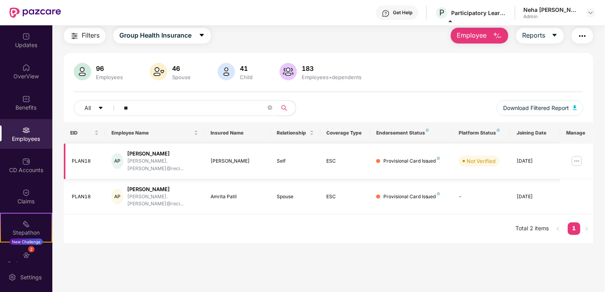
type input "*"
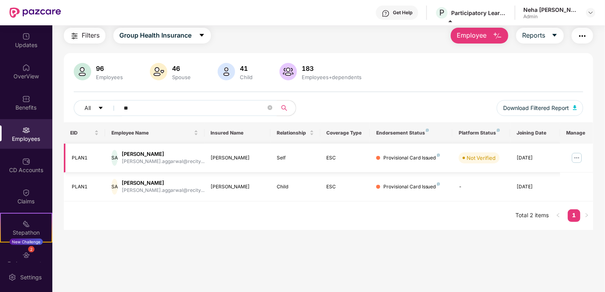
type input "*"
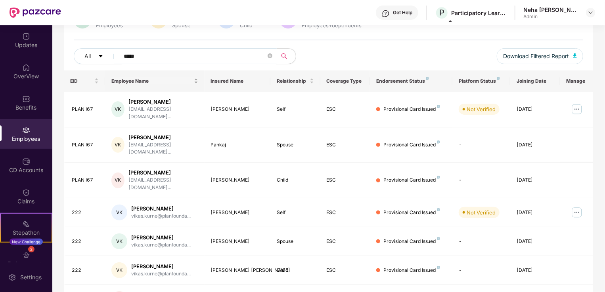
scroll to position [77, 0]
type input "*"
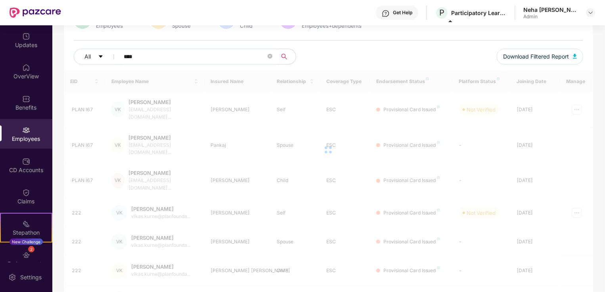
scroll to position [25, 0]
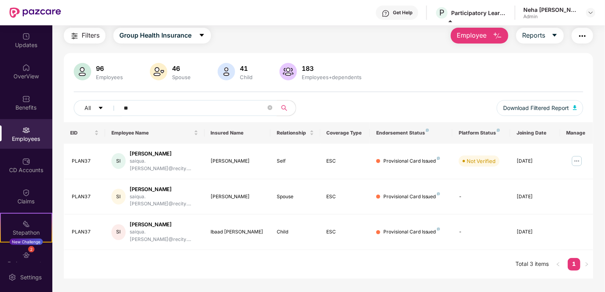
type input "*"
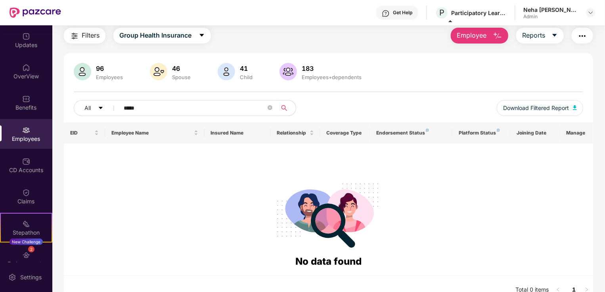
scroll to position [37, 0]
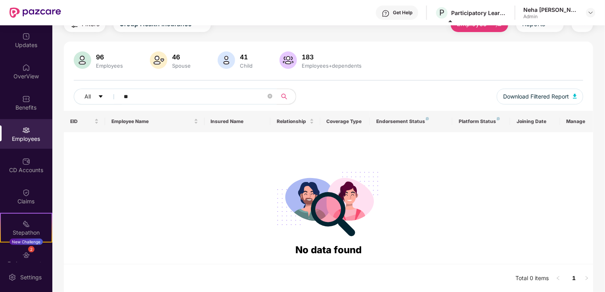
type input "*"
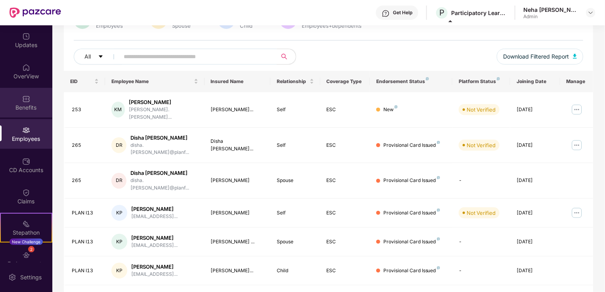
click at [35, 107] on div "Benefits" at bounding box center [26, 108] width 52 height 8
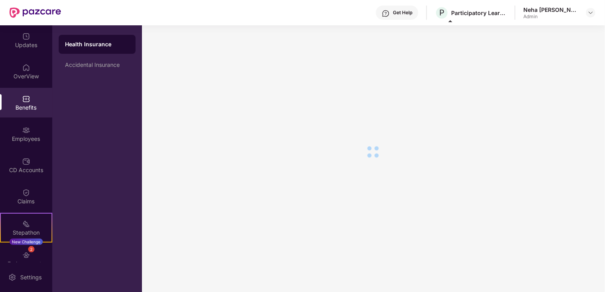
scroll to position [13, 0]
click at [30, 137] on div "Employees" at bounding box center [26, 139] width 52 height 8
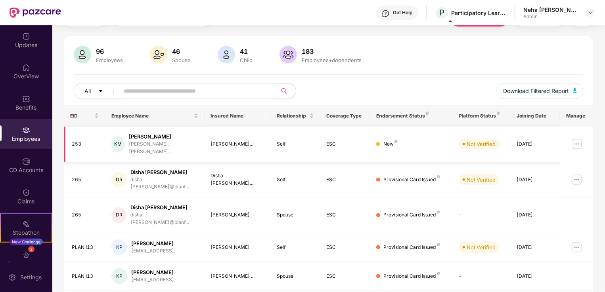
scroll to position [77, 0]
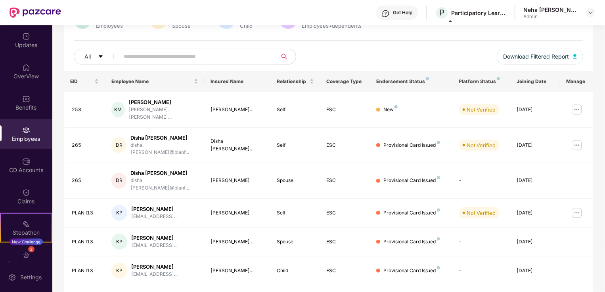
click at [204, 54] on input "text" at bounding box center [195, 57] width 142 height 12
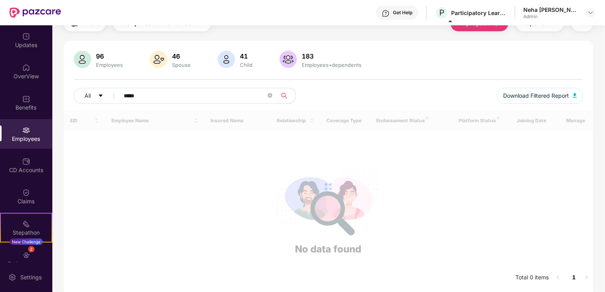
scroll to position [37, 0]
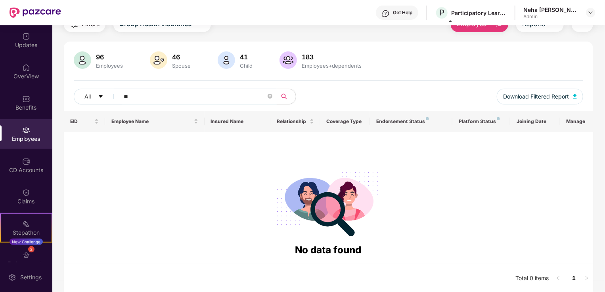
type input "*"
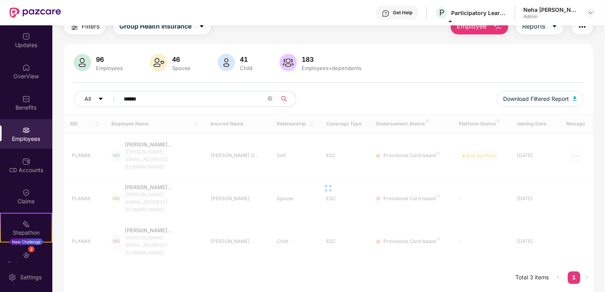
scroll to position [25, 0]
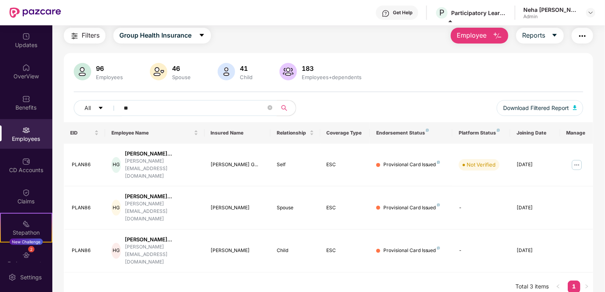
type input "*"
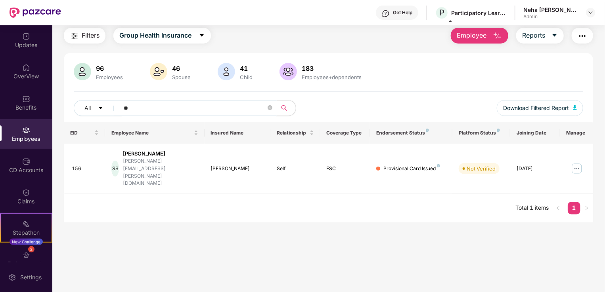
type input "*"
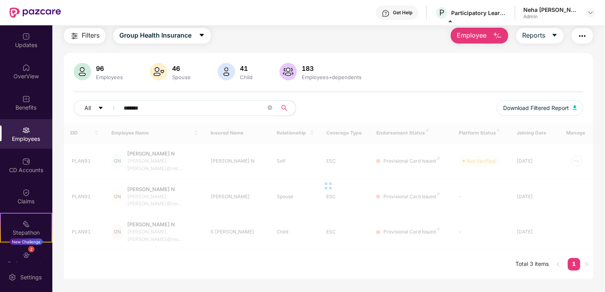
scroll to position [37, 0]
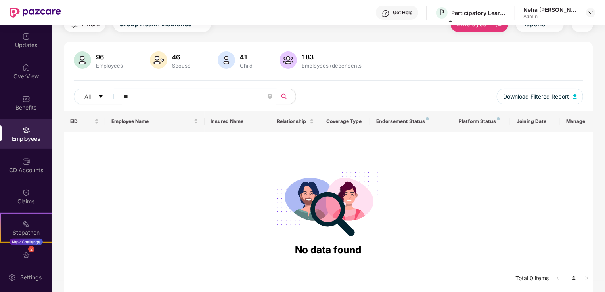
type input "*"
type input "********"
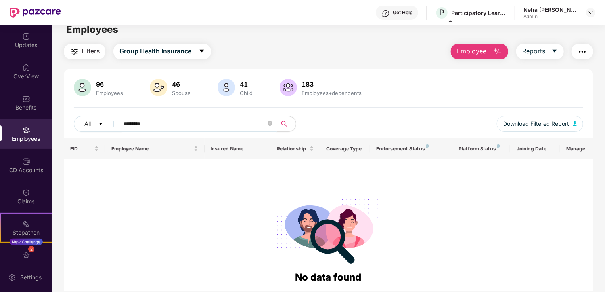
scroll to position [9, 0]
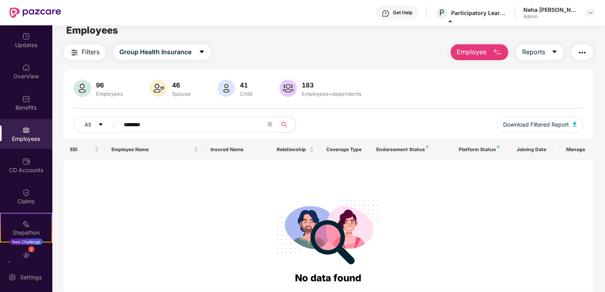
click at [474, 51] on span "Employee" at bounding box center [471, 52] width 30 height 10
click at [476, 54] on span "Employee" at bounding box center [471, 52] width 30 height 10
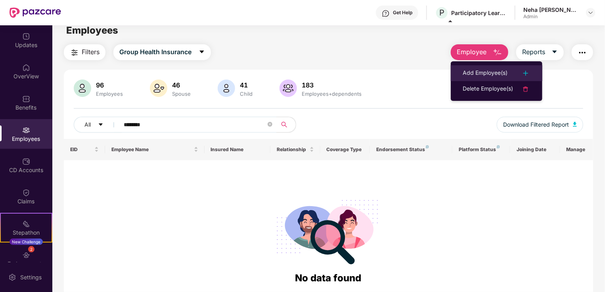
click at [477, 72] on div "Add Employee(s)" at bounding box center [484, 74] width 45 height 10
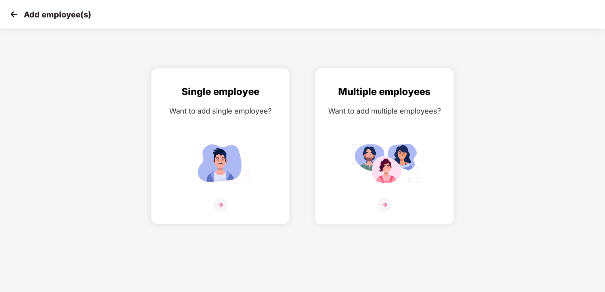
click at [382, 195] on div "Multiple employees Want to add multiple employees?" at bounding box center [384, 153] width 122 height 138
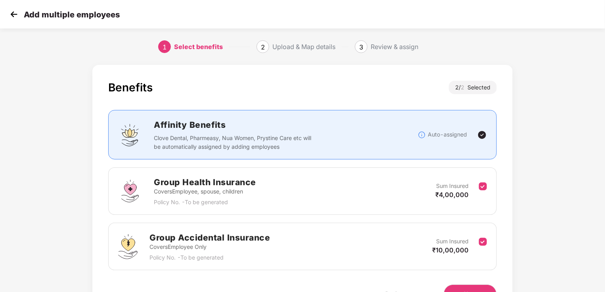
scroll to position [46, 0]
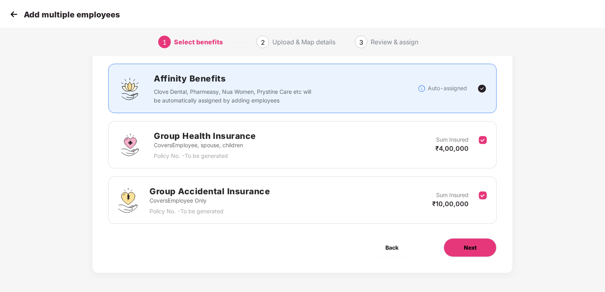
click at [462, 246] on button "Next" at bounding box center [469, 248] width 53 height 19
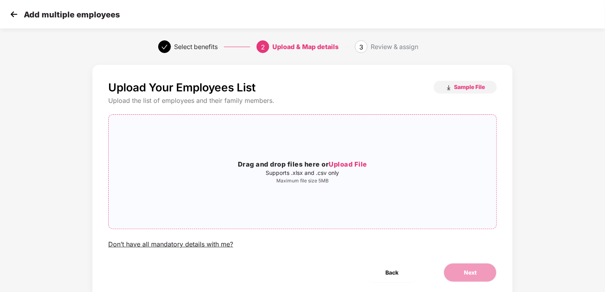
click at [359, 164] on span "Upload File" at bounding box center [347, 164] width 38 height 8
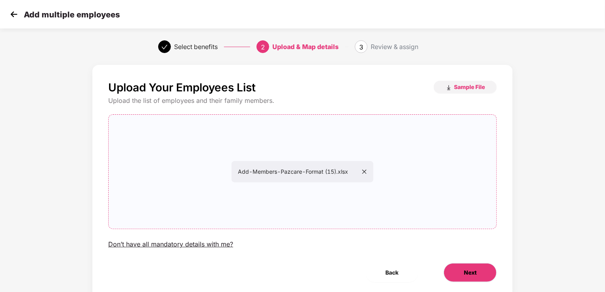
click at [474, 272] on span "Next" at bounding box center [470, 273] width 13 height 9
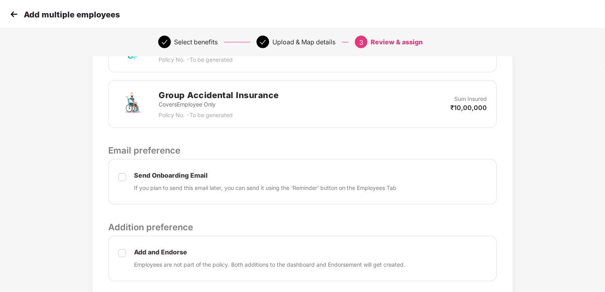
scroll to position [281, 0]
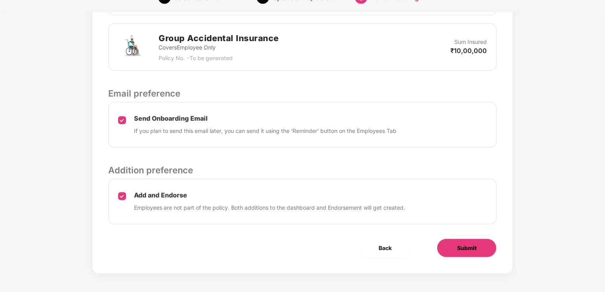
click at [469, 250] on span "Submit" at bounding box center [466, 248] width 19 height 9
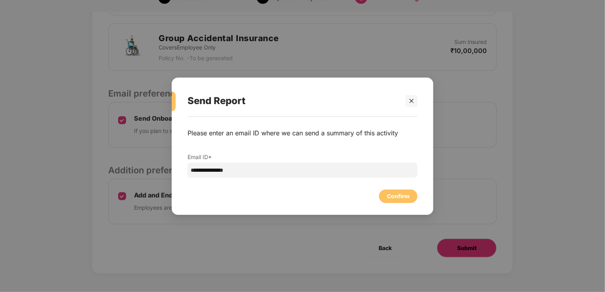
scroll to position [0, 0]
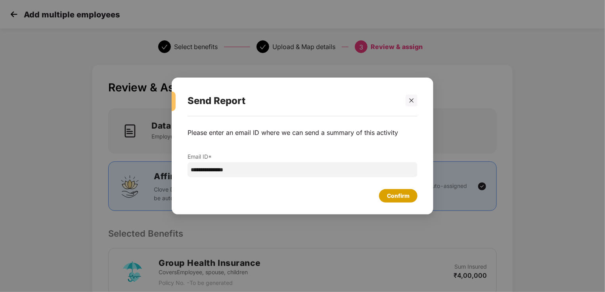
click at [393, 196] on div "Confirm" at bounding box center [398, 196] width 23 height 9
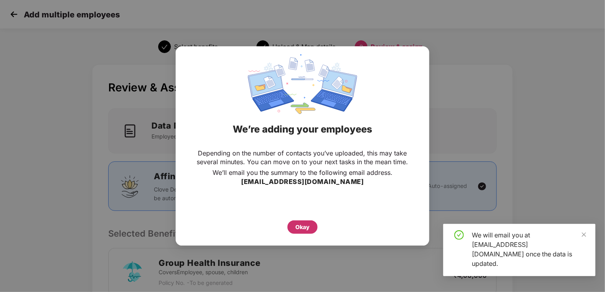
click at [302, 225] on div "Okay" at bounding box center [302, 227] width 14 height 9
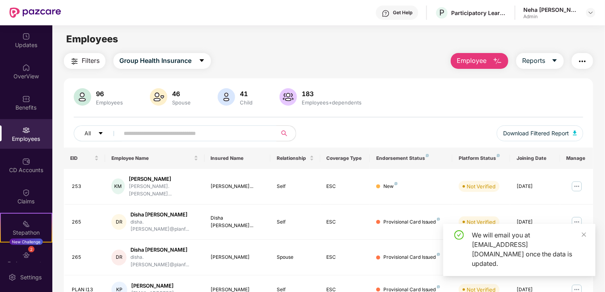
click at [581, 242] on div "We will email you at [EMAIL_ADDRESS][DOMAIN_NAME] once the data is updated." at bounding box center [529, 250] width 114 height 38
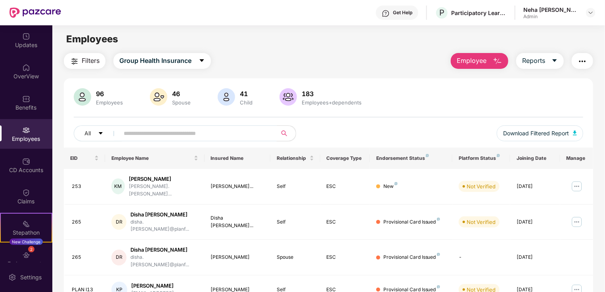
click at [170, 129] on input "text" at bounding box center [195, 134] width 142 height 12
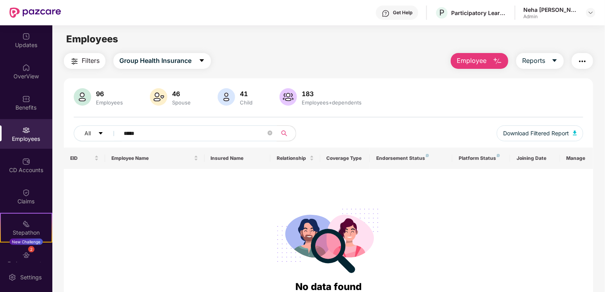
drag, startPoint x: 192, startPoint y: 127, endPoint x: 132, endPoint y: 130, distance: 60.3
click at [132, 130] on input "*****" at bounding box center [195, 134] width 142 height 12
type input "*"
paste input "**********"
type input "*"
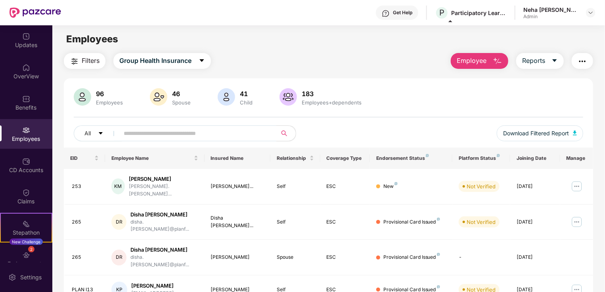
click at [473, 59] on span "Employee" at bounding box center [471, 61] width 30 height 10
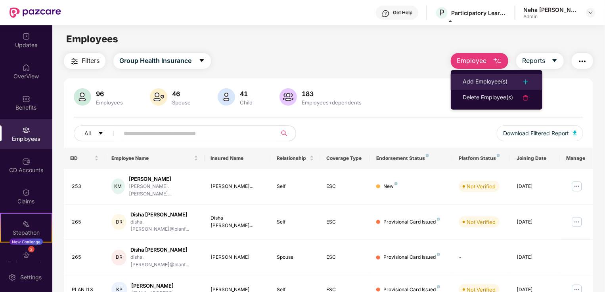
click at [481, 79] on div "Add Employee(s)" at bounding box center [484, 82] width 45 height 10
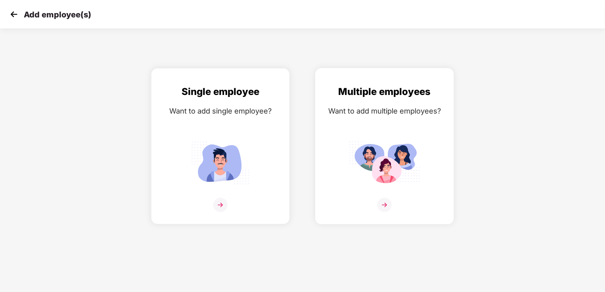
click at [383, 201] on img at bounding box center [384, 205] width 14 height 14
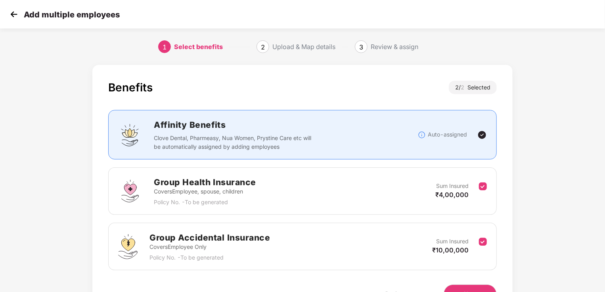
scroll to position [46, 0]
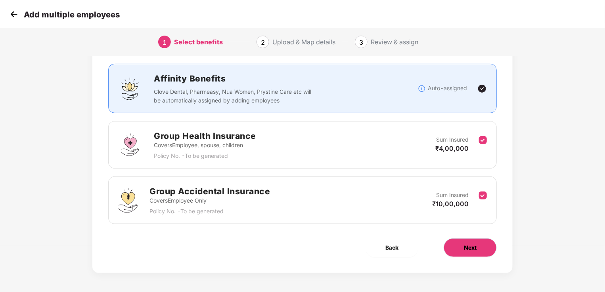
click at [476, 248] on span "Next" at bounding box center [470, 248] width 13 height 9
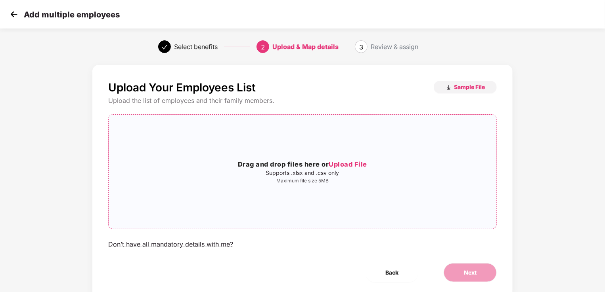
click at [356, 170] on p "Supports .xlsx and .csv only" at bounding box center [303, 173] width 388 height 6
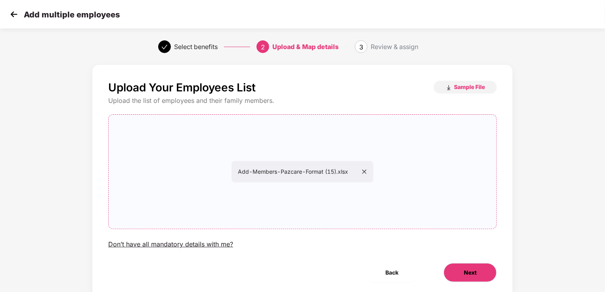
click at [462, 275] on button "Next" at bounding box center [469, 273] width 53 height 19
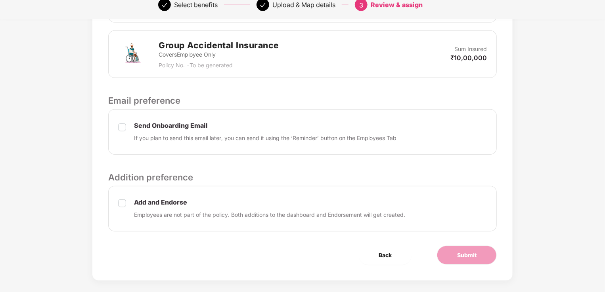
scroll to position [281, 0]
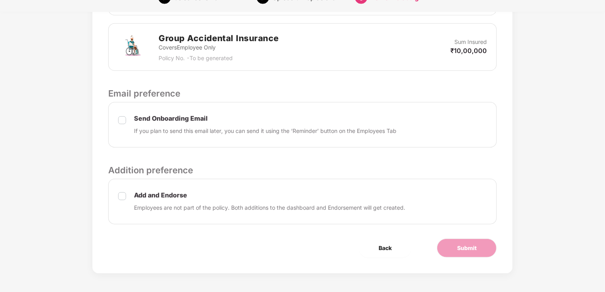
click at [126, 198] on div "Add and Endorse Employees are not part of the policy. Both additions to the das…" at bounding box center [302, 202] width 388 height 46
click at [458, 249] on span "Submit" at bounding box center [466, 248] width 19 height 9
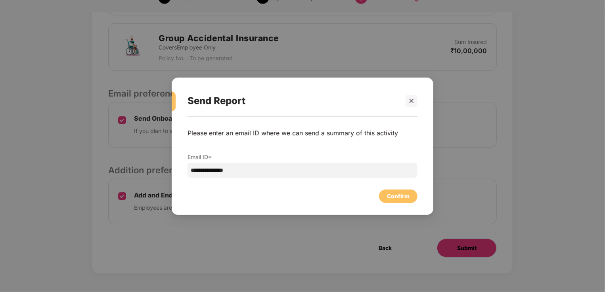
scroll to position [0, 0]
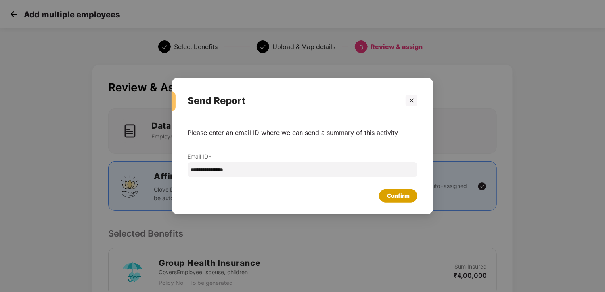
click at [395, 197] on div "Confirm" at bounding box center [398, 196] width 23 height 9
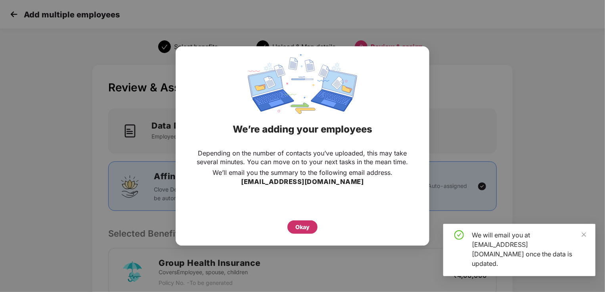
click at [300, 225] on div "Okay" at bounding box center [302, 227] width 14 height 9
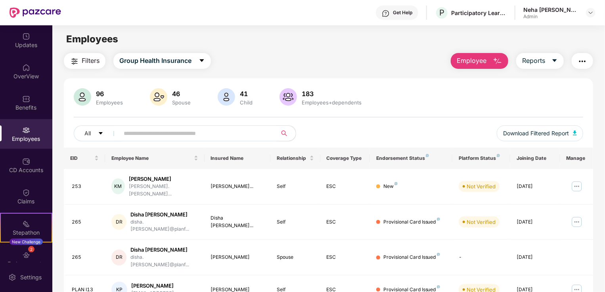
click at [481, 61] on span "Employee" at bounding box center [471, 61] width 30 height 10
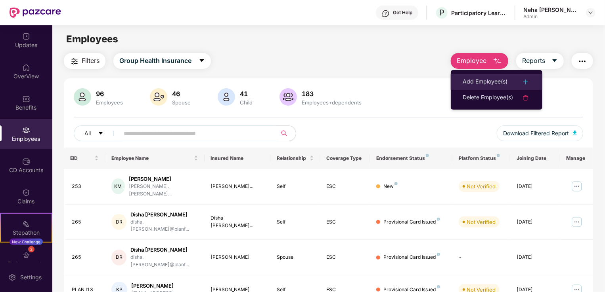
click at [484, 85] on div "Add Employee(s)" at bounding box center [484, 82] width 45 height 10
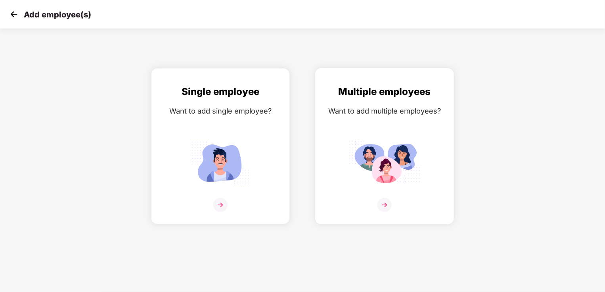
click at [390, 197] on div "Multiple employees Want to add multiple employees?" at bounding box center [384, 153] width 122 height 138
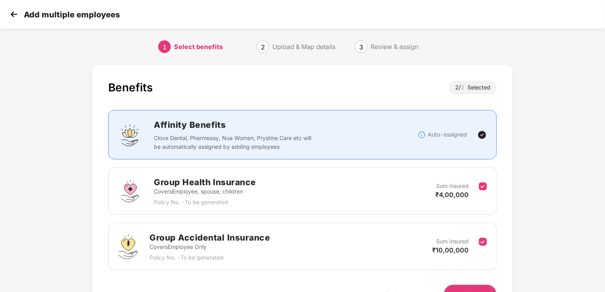
click at [390, 197] on div "Group Health Insurance Covers Employee, spouse, children Policy No. - To be gen…" at bounding box center [302, 191] width 369 height 31
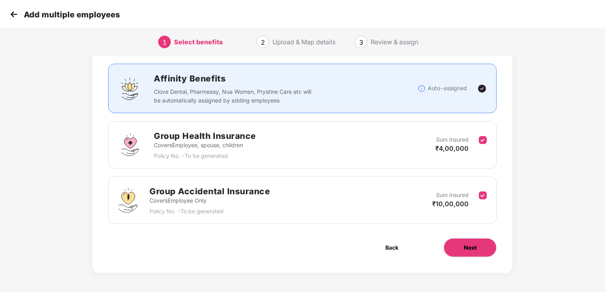
click at [482, 243] on button "Next" at bounding box center [469, 248] width 53 height 19
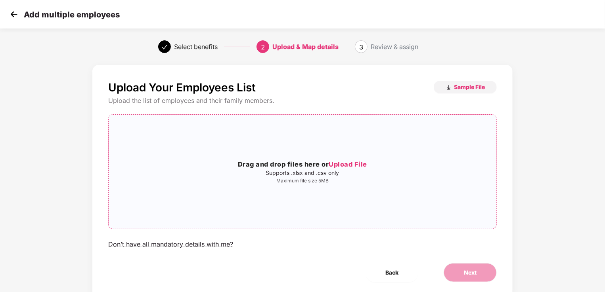
click at [349, 165] on span "Upload File" at bounding box center [347, 164] width 38 height 8
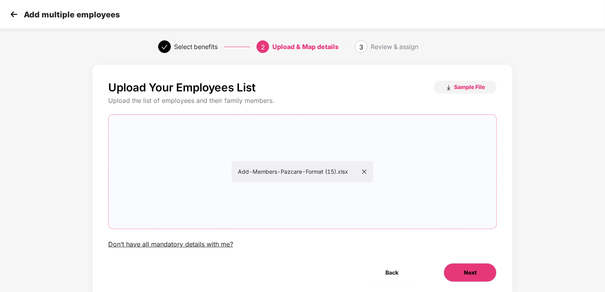
click at [466, 274] on span "Next" at bounding box center [470, 273] width 13 height 9
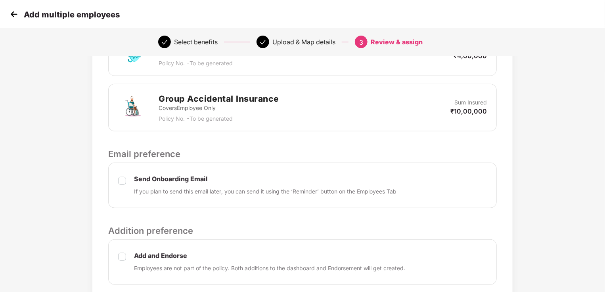
scroll to position [281, 0]
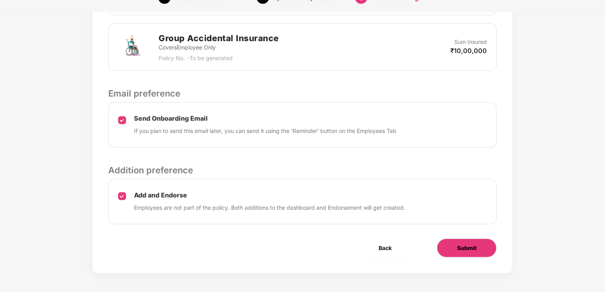
click at [458, 254] on button "Submit" at bounding box center [467, 248] width 60 height 19
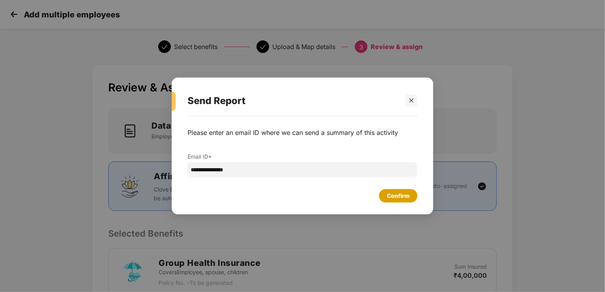
click at [401, 197] on div "Confirm" at bounding box center [398, 196] width 23 height 9
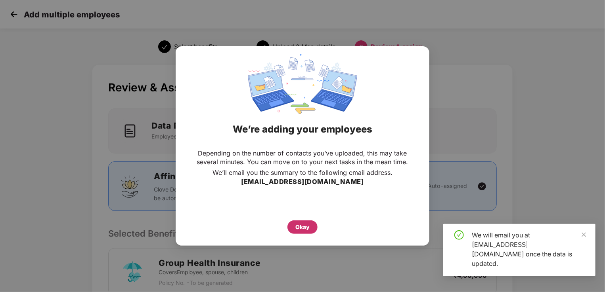
click at [306, 225] on div "Okay" at bounding box center [302, 227] width 14 height 9
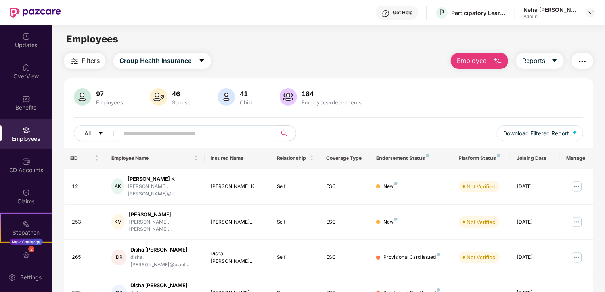
click at [151, 131] on input "text" at bounding box center [195, 134] width 142 height 12
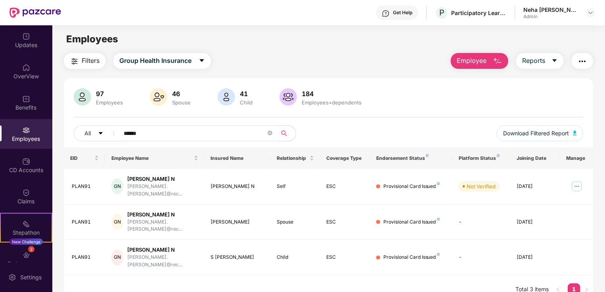
click at [154, 131] on input "******" at bounding box center [195, 134] width 142 height 12
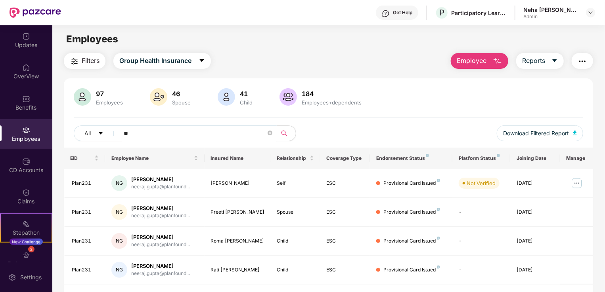
type input "*"
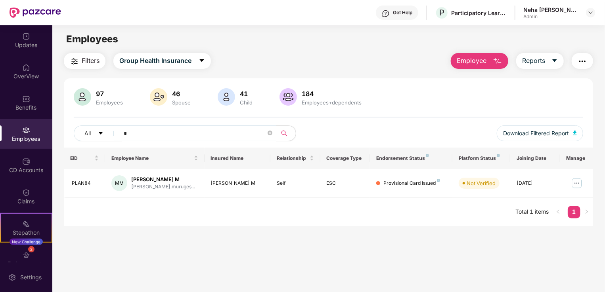
click at [20, 134] on div "Employees" at bounding box center [26, 134] width 52 height 30
click at [143, 131] on input "*" at bounding box center [195, 134] width 142 height 12
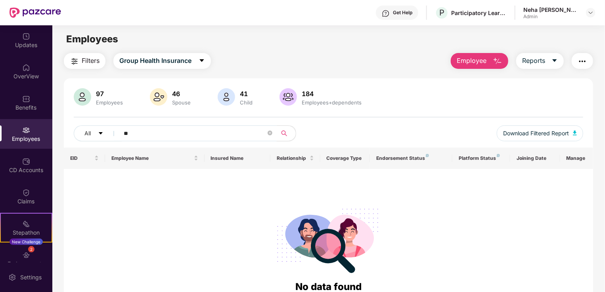
type input "*"
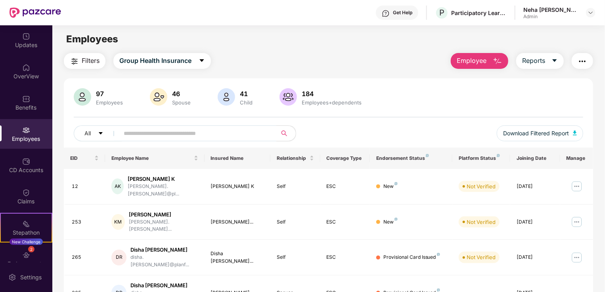
click at [469, 62] on span "Employee" at bounding box center [471, 61] width 30 height 10
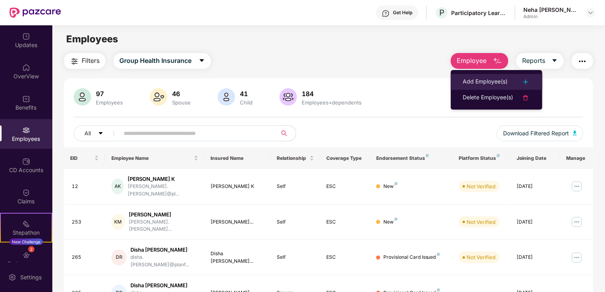
click at [473, 79] on div "Add Employee(s)" at bounding box center [484, 82] width 45 height 10
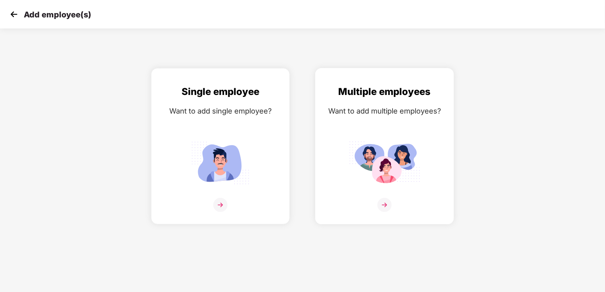
click at [381, 205] on img at bounding box center [384, 205] width 14 height 14
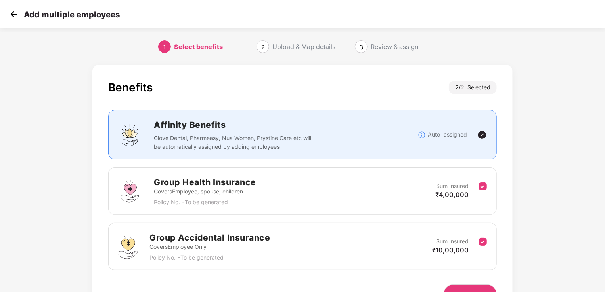
scroll to position [46, 0]
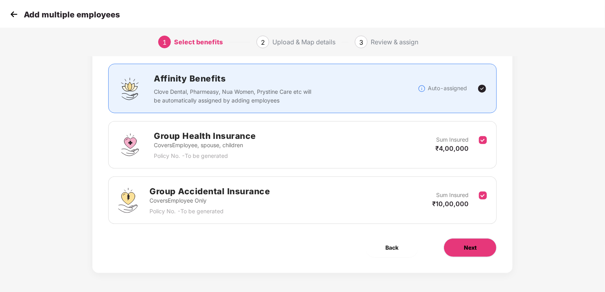
click at [469, 248] on span "Next" at bounding box center [470, 248] width 13 height 9
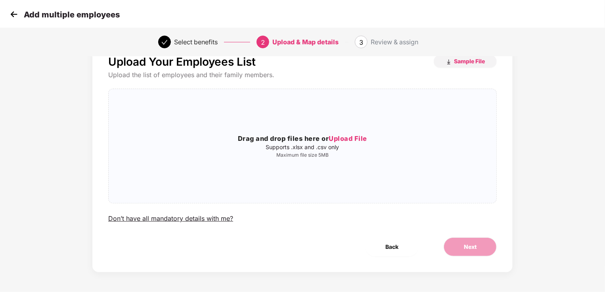
scroll to position [0, 0]
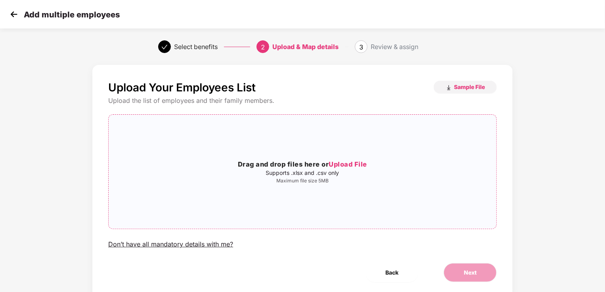
click at [344, 166] on span "Upload File" at bounding box center [347, 164] width 38 height 8
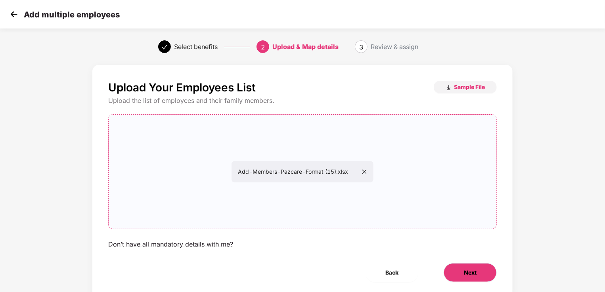
click at [474, 272] on span "Next" at bounding box center [470, 273] width 13 height 9
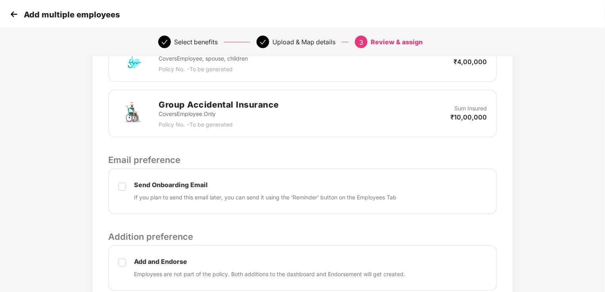
scroll to position [281, 0]
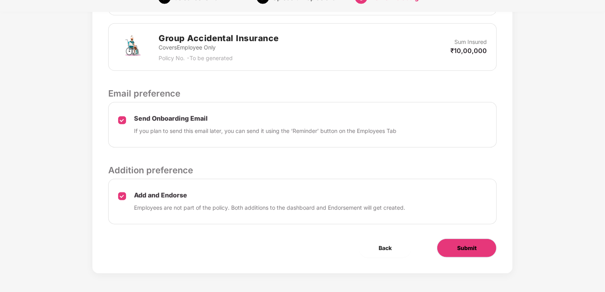
click at [455, 248] on button "Submit" at bounding box center [467, 248] width 60 height 19
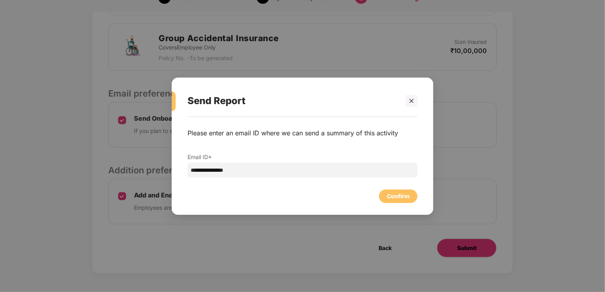
scroll to position [0, 0]
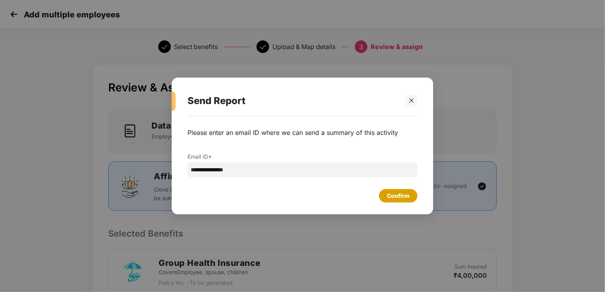
click at [393, 197] on div "Confirm" at bounding box center [398, 196] width 23 height 9
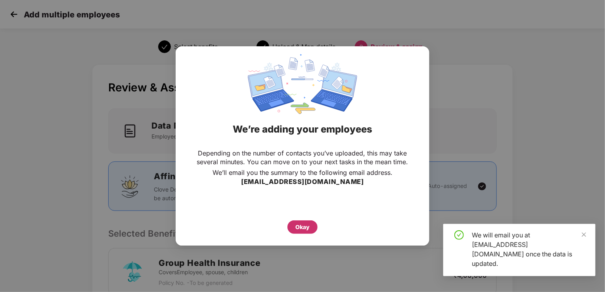
click at [298, 231] on div "Okay" at bounding box center [302, 227] width 14 height 9
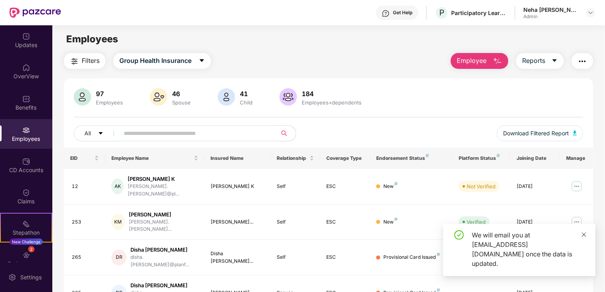
click at [583, 238] on icon "close" at bounding box center [584, 235] width 6 height 6
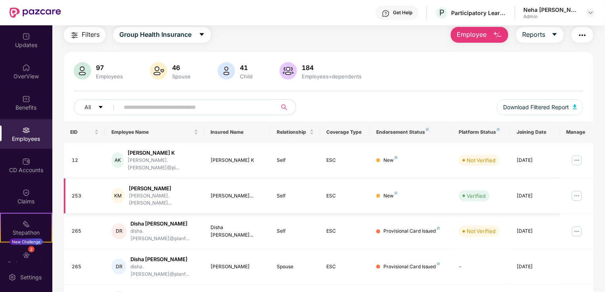
scroll to position [25, 0]
